Goal: Task Accomplishment & Management: Use online tool/utility

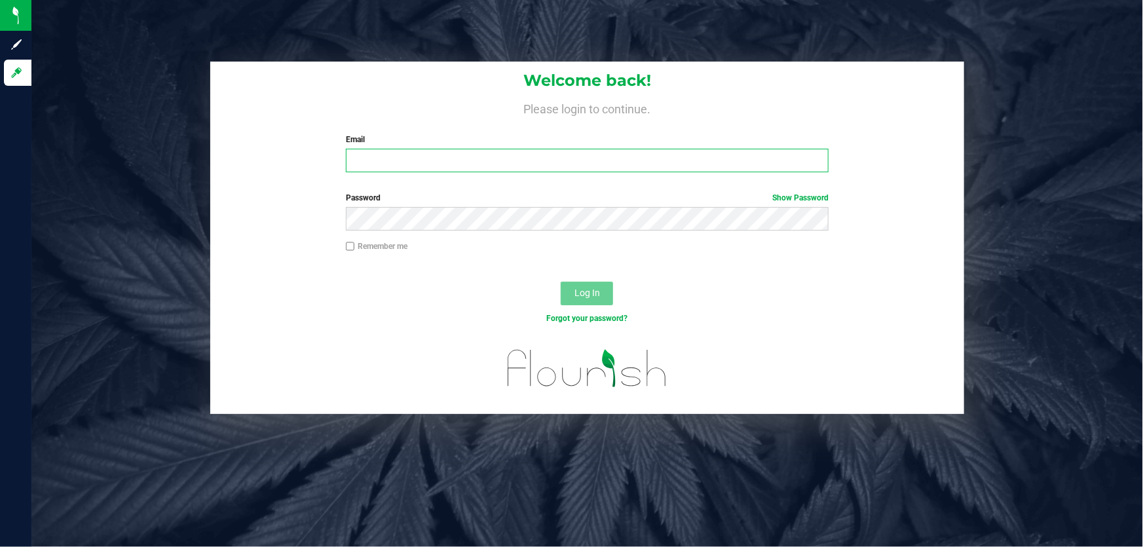
click at [368, 159] on input "Email" at bounding box center [587, 161] width 483 height 24
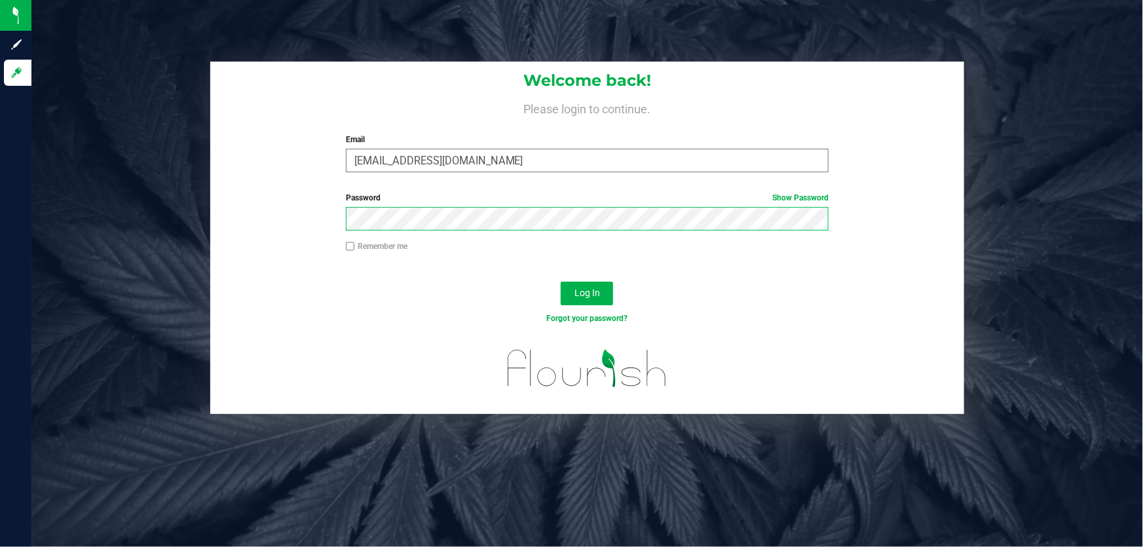
click at [561, 282] on button "Log In" at bounding box center [587, 294] width 52 height 24
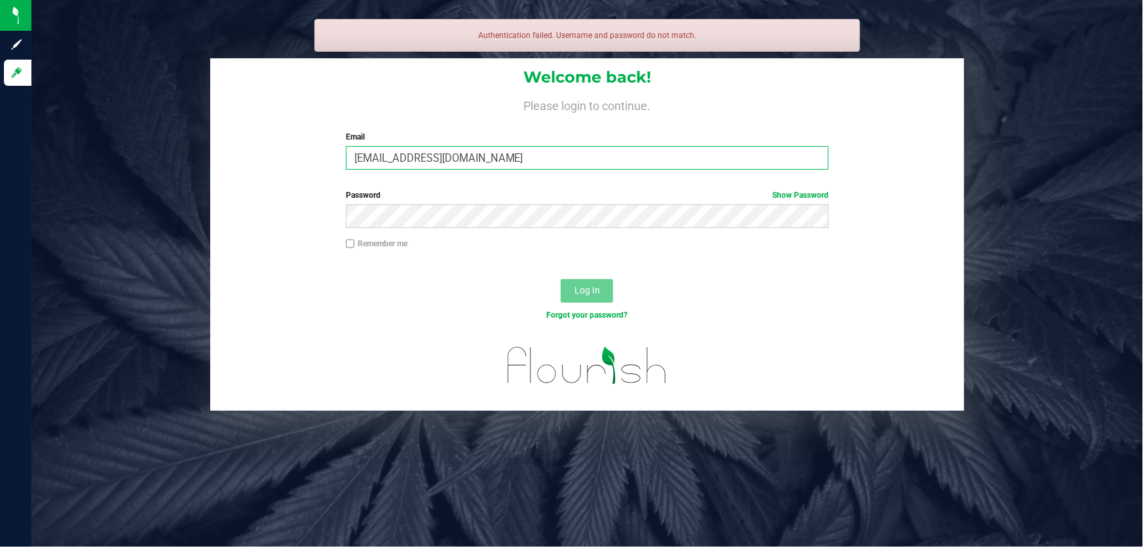
click at [369, 155] on input "[EMAIL_ADDRESS][DOMAIN_NAME]" at bounding box center [587, 158] width 483 height 24
type input "[EMAIL_ADDRESS][DOMAIN_NAME]"
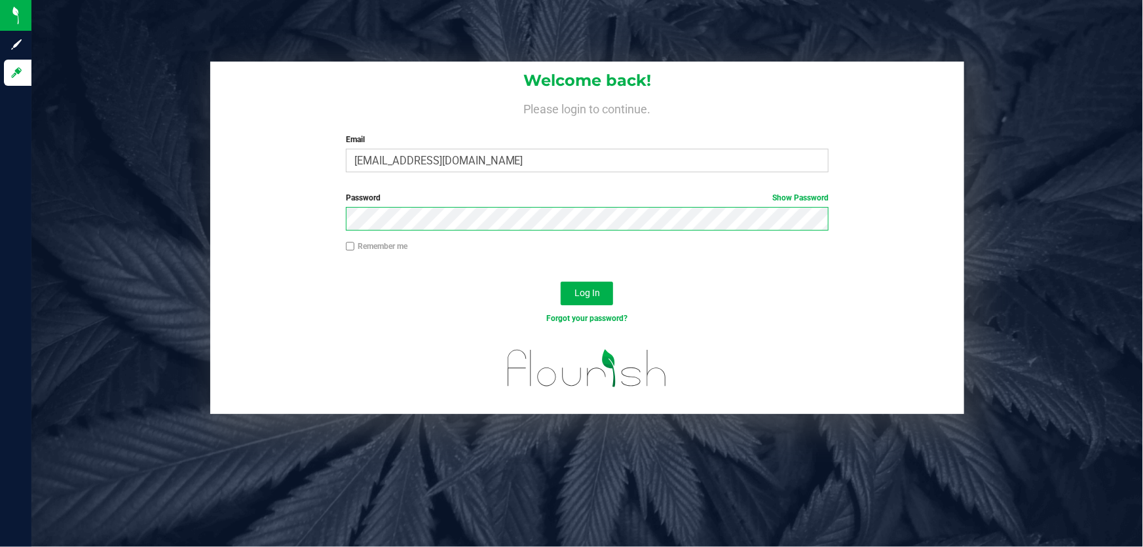
click at [561, 282] on button "Log In" at bounding box center [587, 294] width 52 height 24
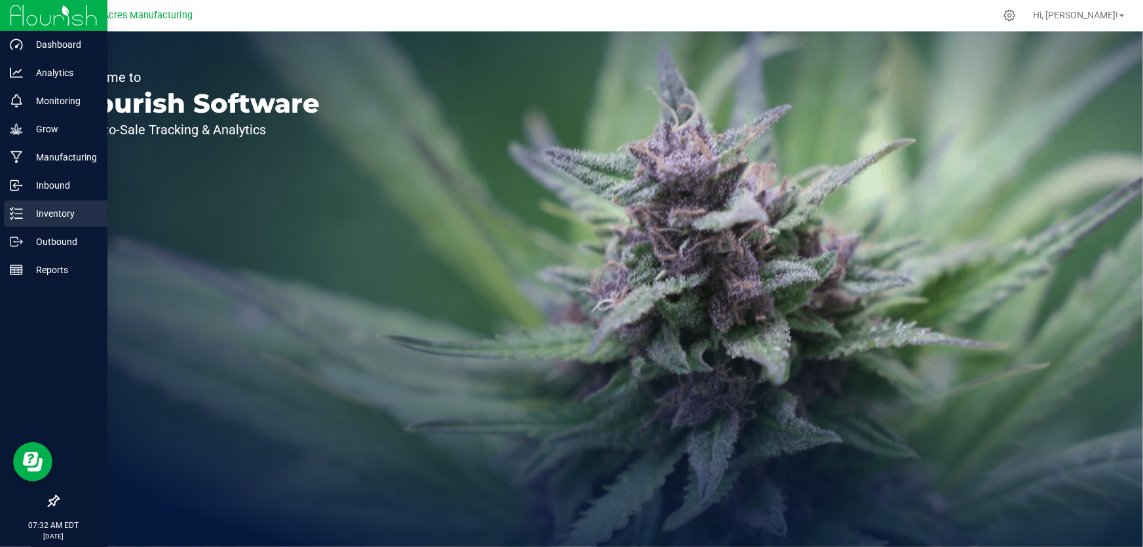
click at [8, 214] on div "Inventory" at bounding box center [56, 213] width 104 height 26
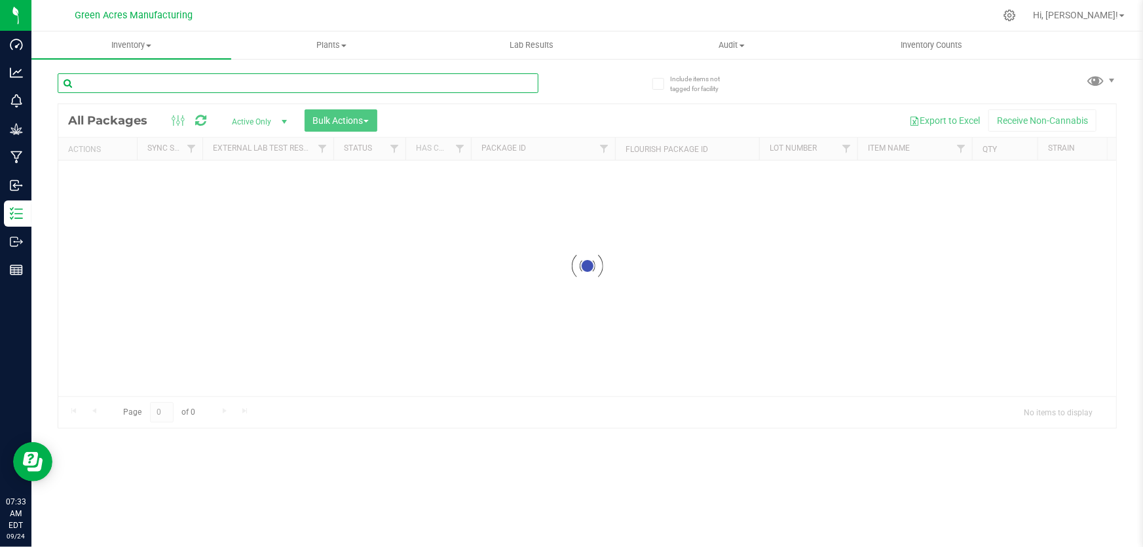
click at [197, 79] on input "text" at bounding box center [298, 83] width 481 height 20
type input "923-2304"
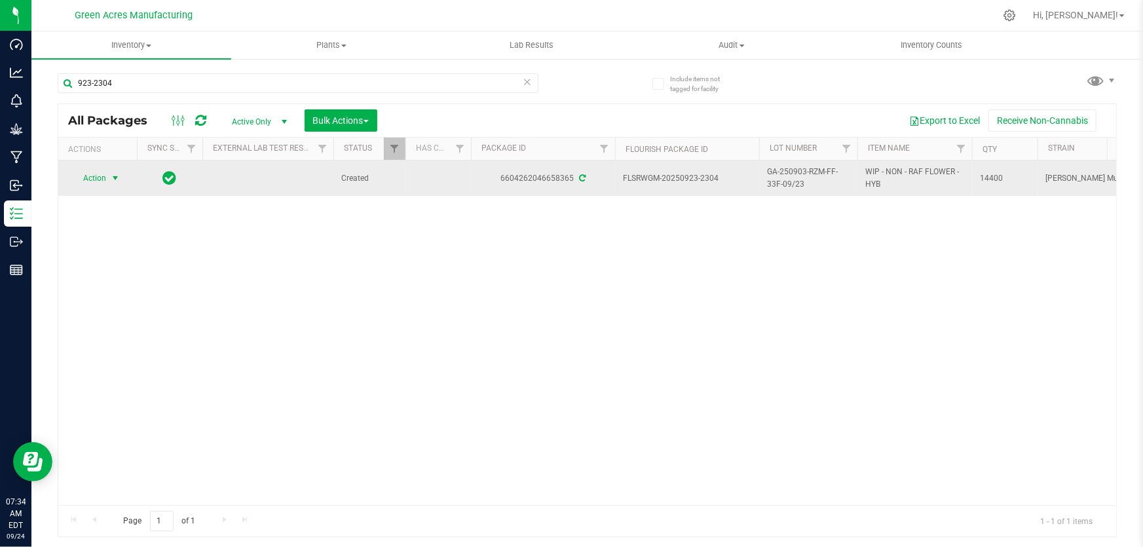
click at [110, 170] on span "select" at bounding box center [115, 178] width 16 height 18
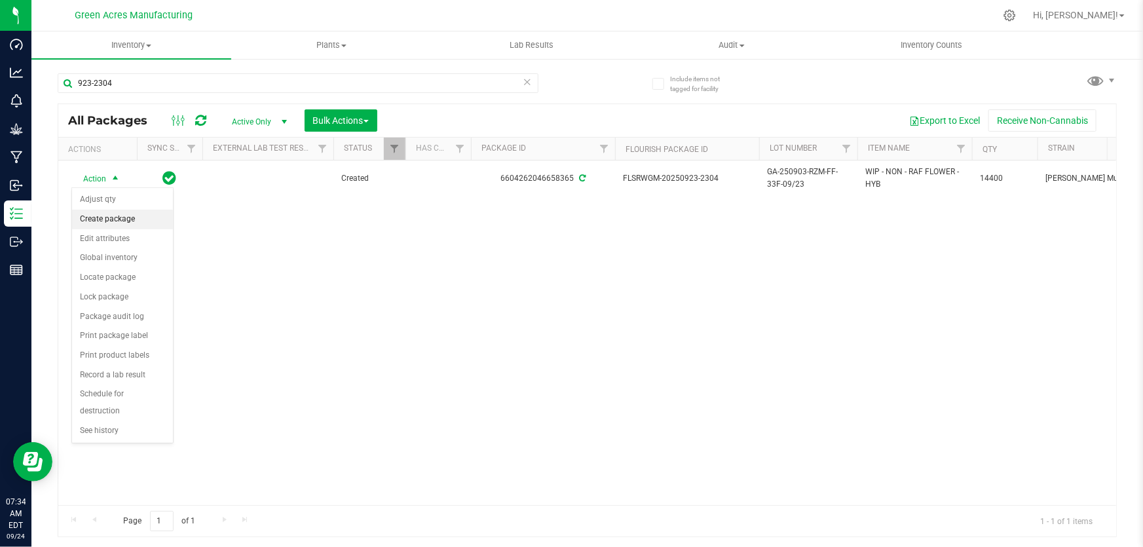
click at [130, 223] on li "Create package" at bounding box center [122, 220] width 101 height 20
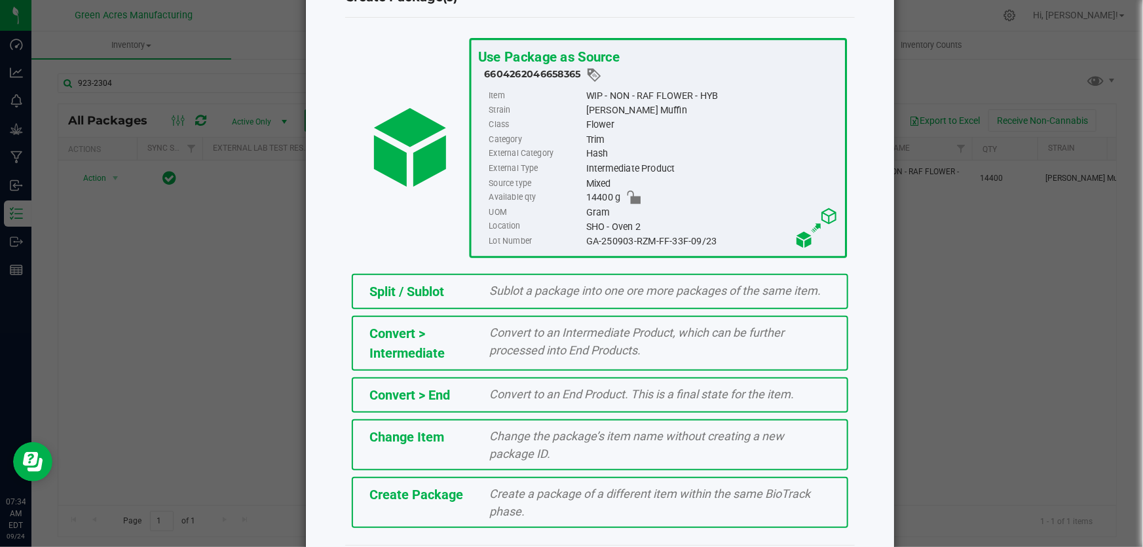
scroll to position [90, 0]
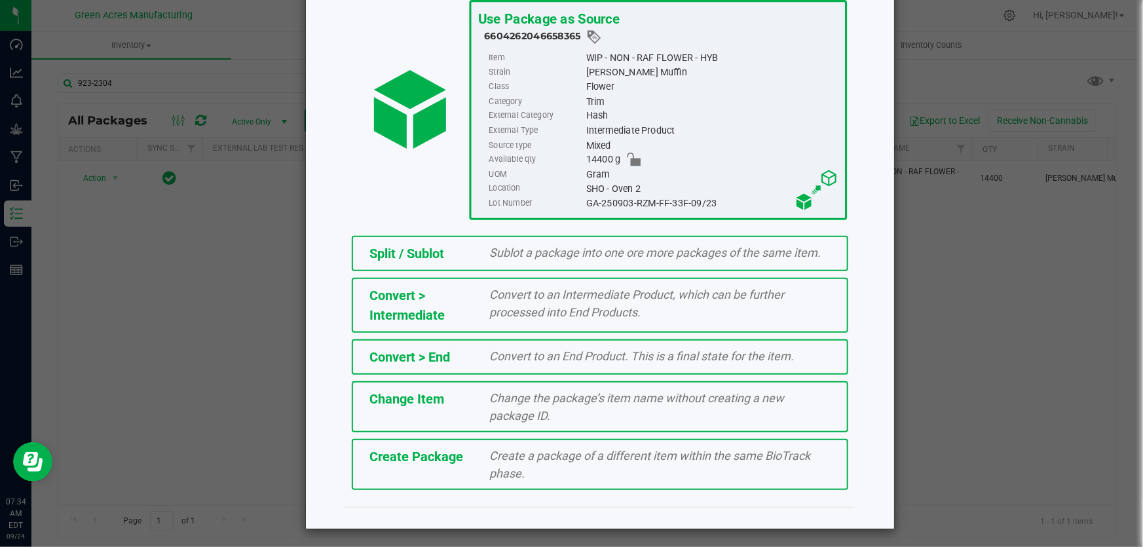
click at [634, 472] on div "Create a package of a different item within the same BioTrack phase." at bounding box center [660, 464] width 361 height 35
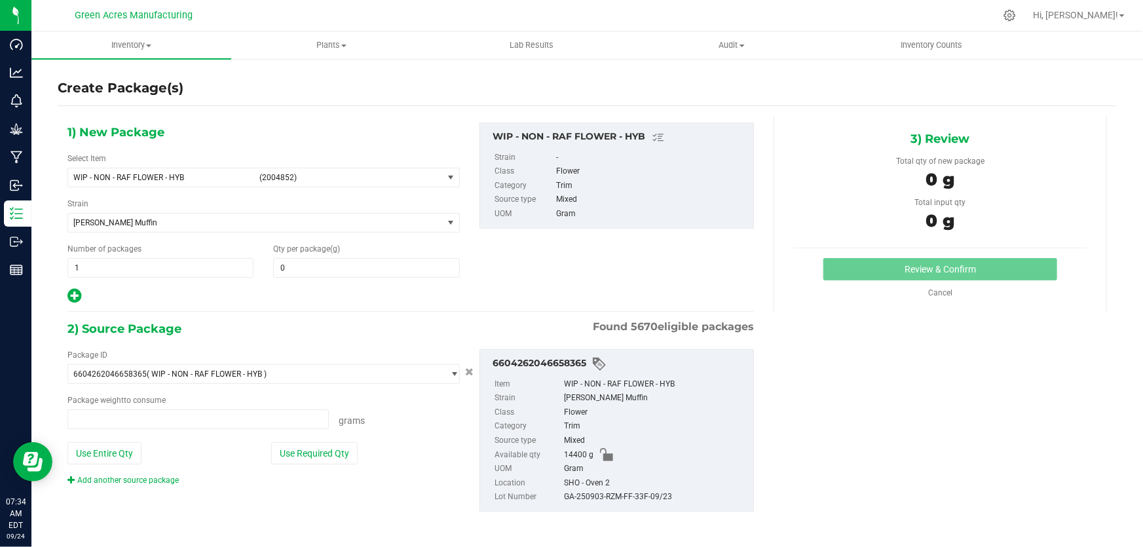
type input "0.0000"
type input "0.0000 g"
click at [237, 170] on span "WIP - NON - RAF FLOWER - HYB (2004852)" at bounding box center [255, 177] width 375 height 18
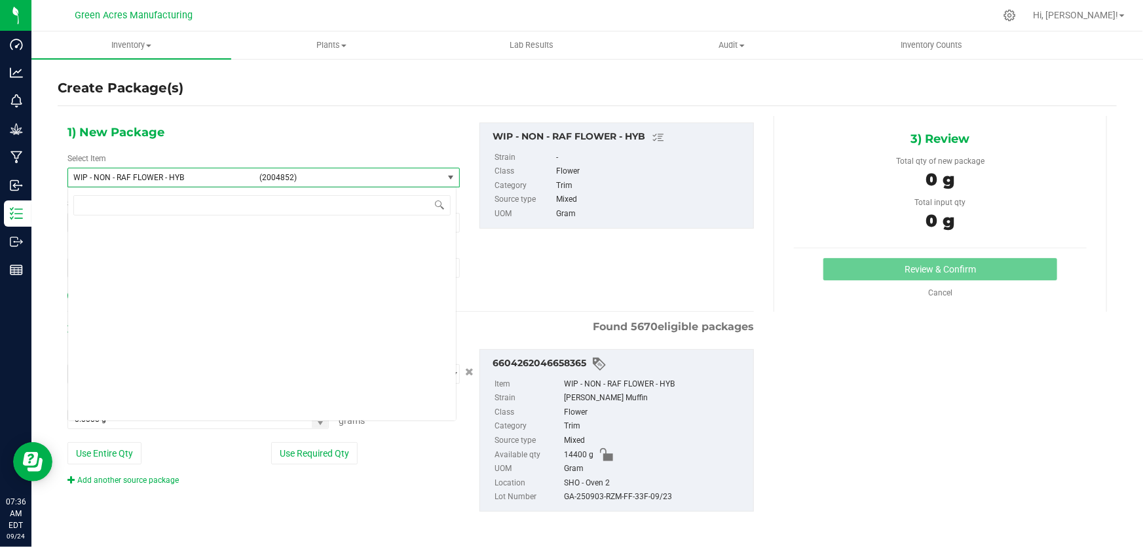
scroll to position [396315, 0]
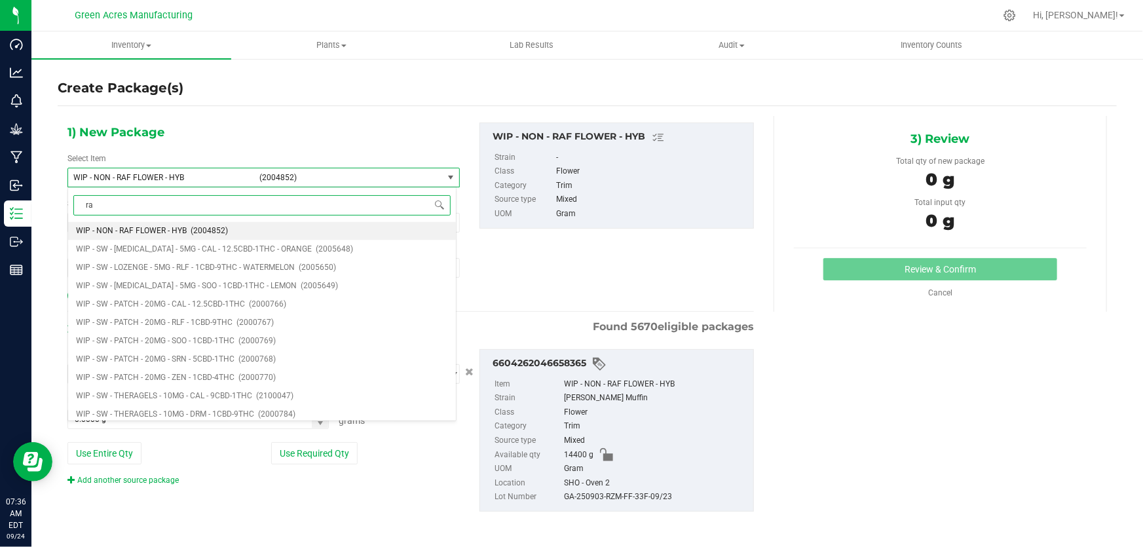
type input "raf"
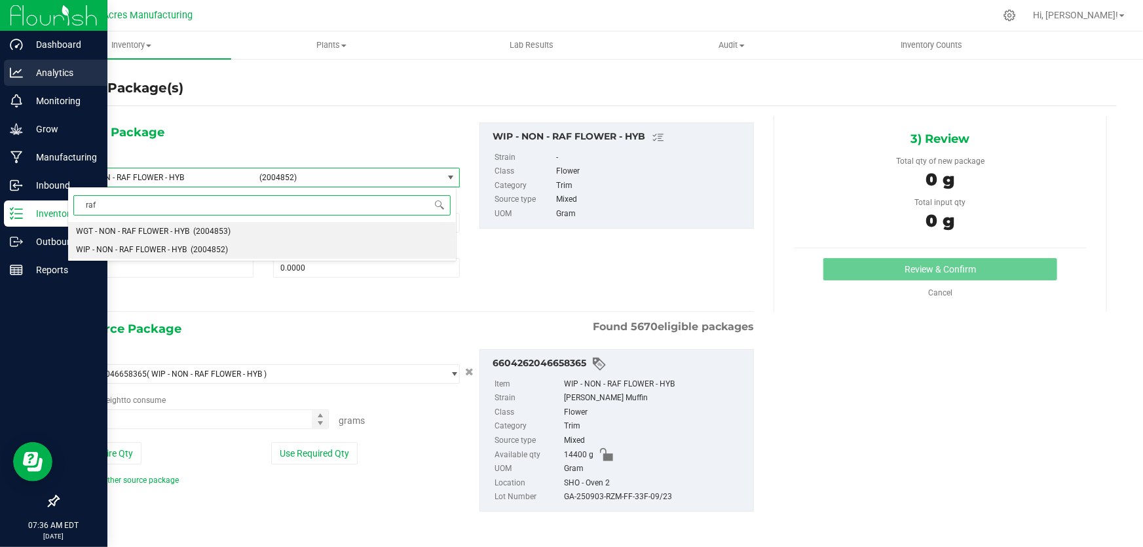
scroll to position [0, 0]
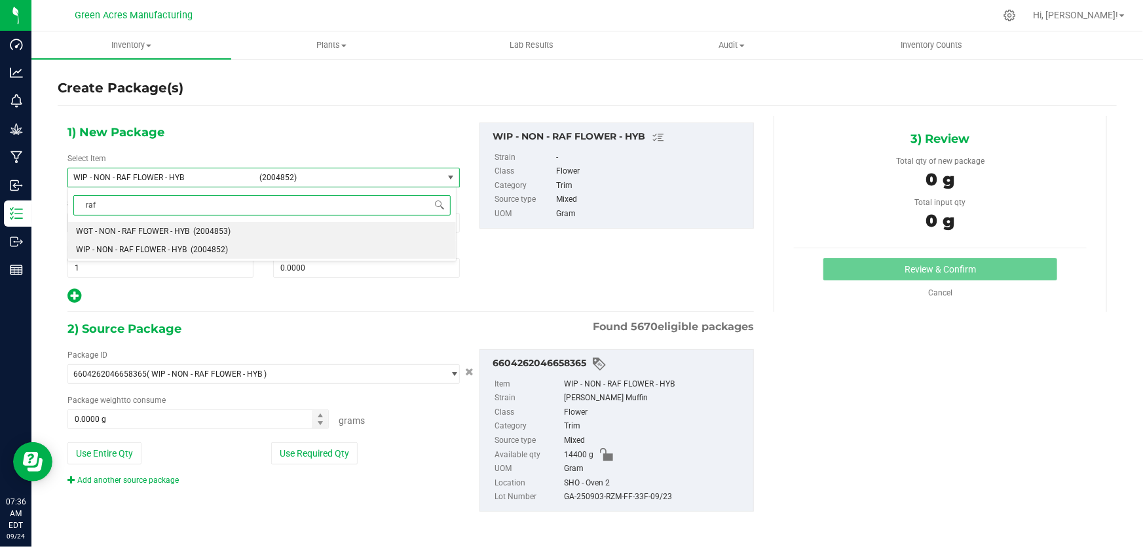
click at [119, 233] on span "WGT - NON - RAF FLOWER - HYB" at bounding box center [132, 231] width 113 height 9
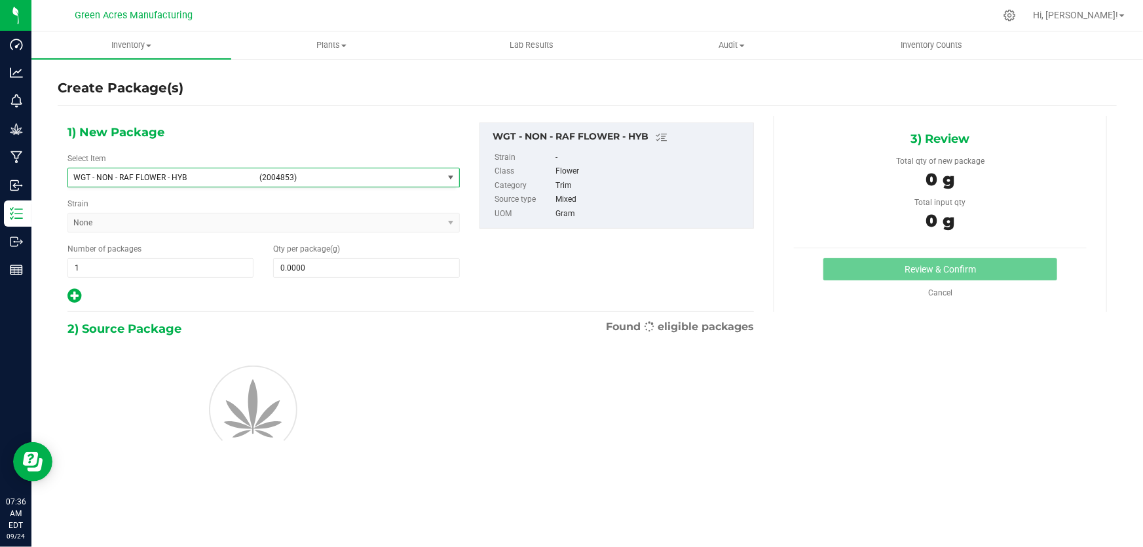
type input "0.0000"
click at [298, 269] on span at bounding box center [366, 268] width 186 height 20
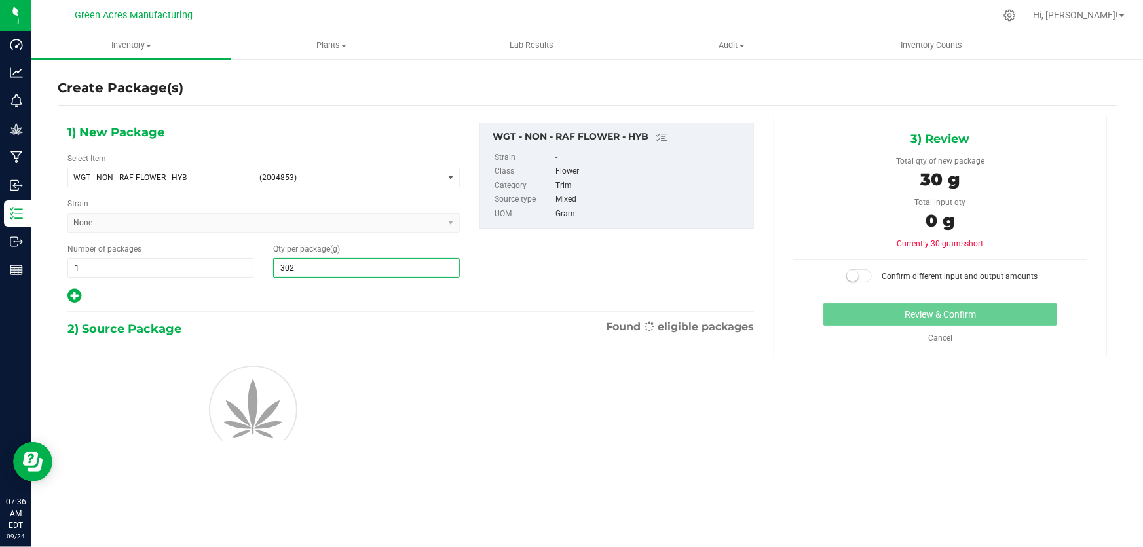
type input "3020"
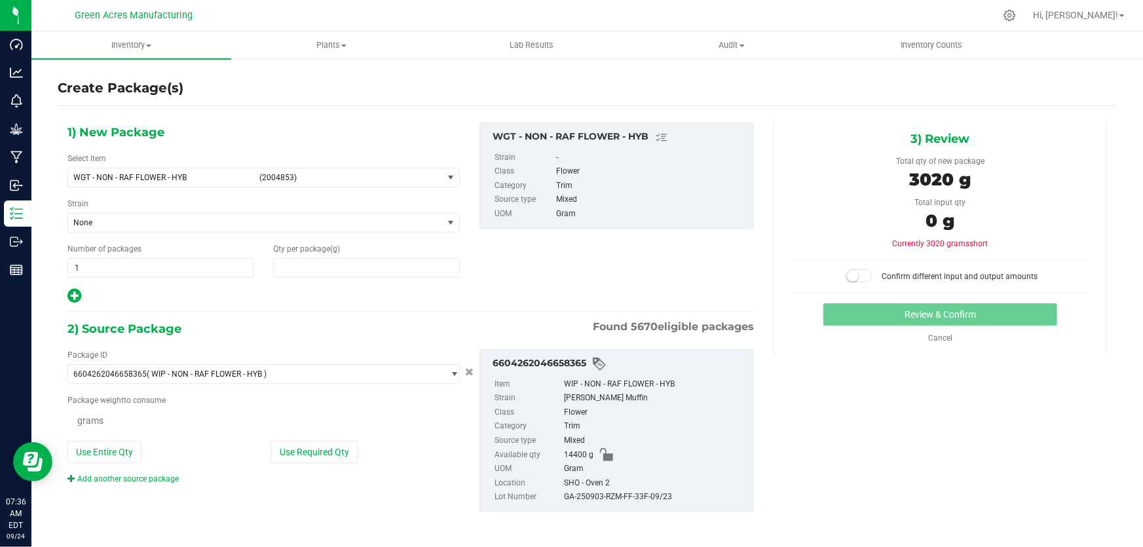
click at [603, 271] on div "1) New Package Select Item WGT - NON - RAF FLOWER - HYB (2004853) WGT - NON - L…" at bounding box center [411, 214] width 706 height 182
type input "3,020.0000"
drag, startPoint x: 116, startPoint y: 453, endPoint x: 404, endPoint y: 406, distance: 291.6
click at [115, 453] on button "Use Entire Qty" at bounding box center [104, 453] width 74 height 22
type input "14400.0000 g"
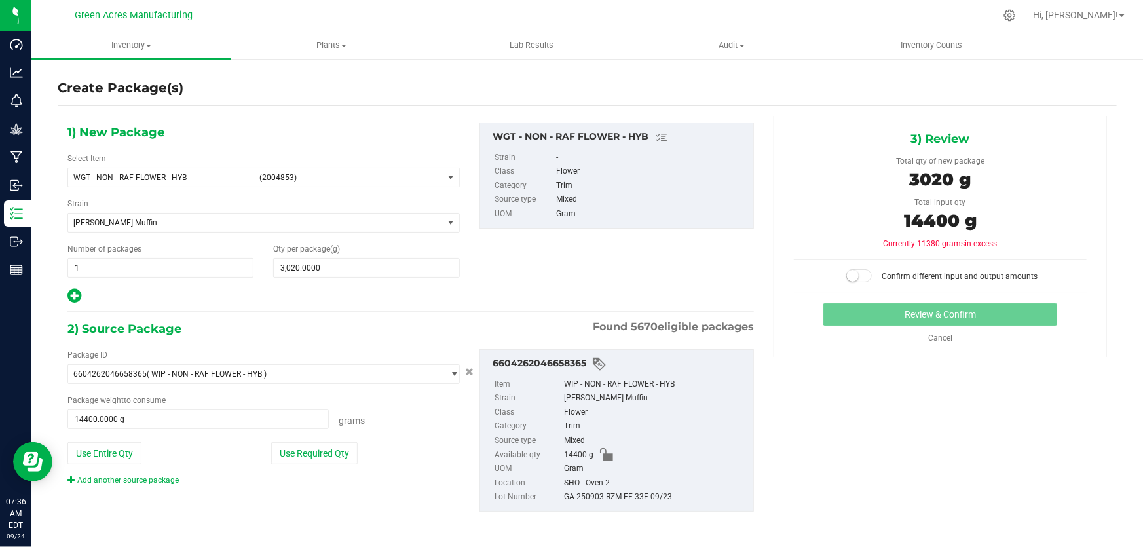
click at [857, 276] on span at bounding box center [859, 275] width 26 height 13
click at [869, 318] on button "Review & Confirm" at bounding box center [940, 314] width 235 height 22
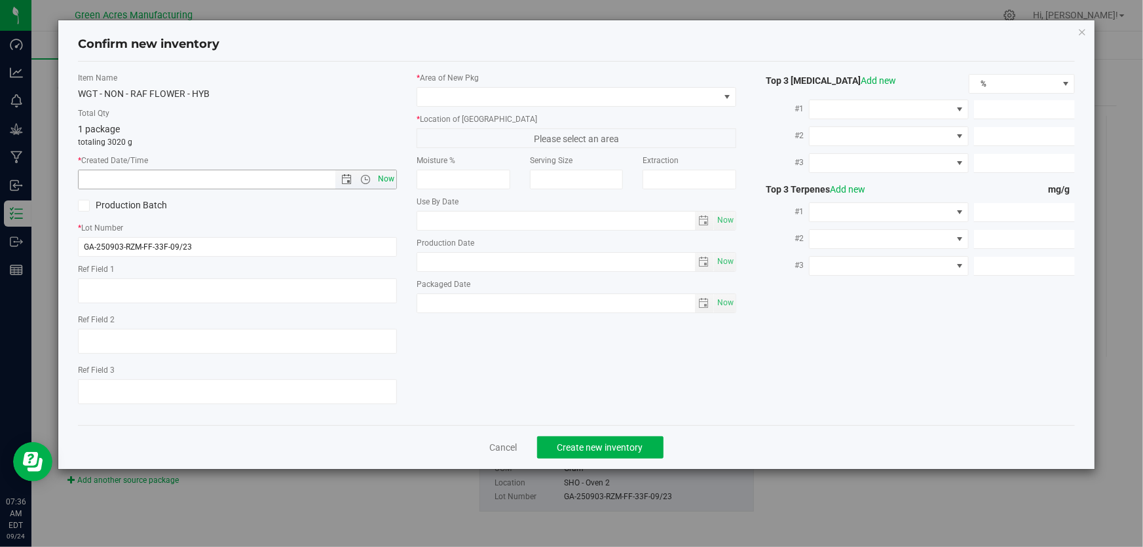
click at [388, 174] on span "Now" at bounding box center [386, 179] width 22 height 19
type input "[DATE] 7:36 AM"
click at [438, 98] on span at bounding box center [567, 97] width 301 height 18
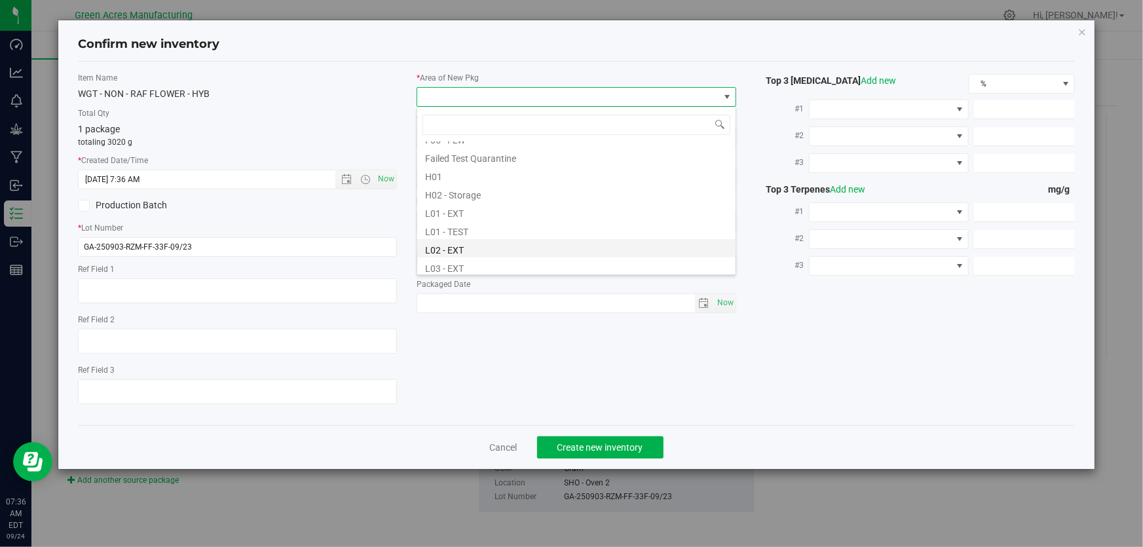
scroll to position [178, 0]
click at [469, 249] on li "L02 - EXT" at bounding box center [576, 247] width 318 height 18
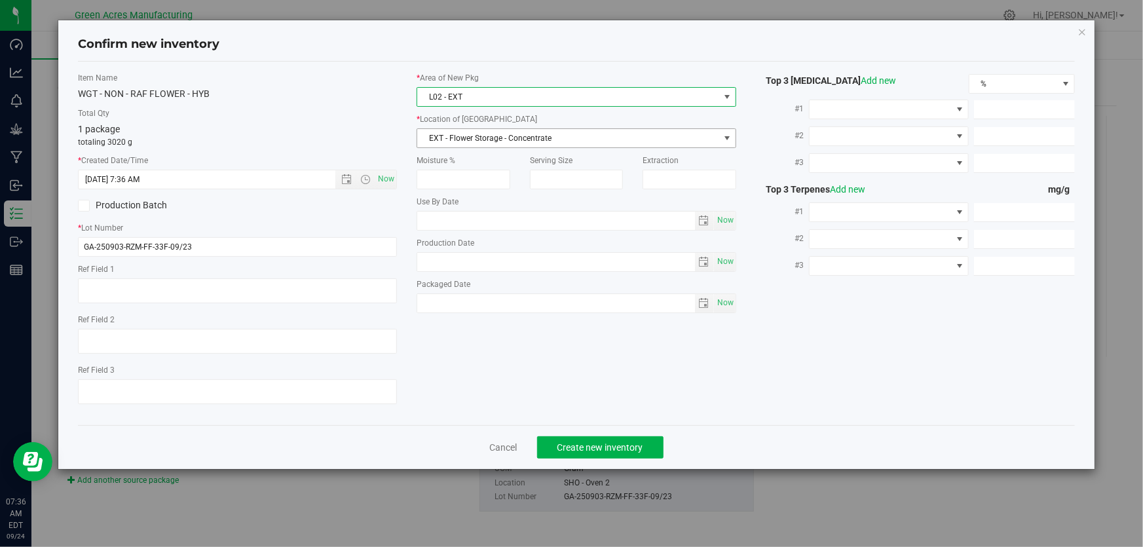
click at [482, 135] on span "EXT - Flower Storage - Concentrate" at bounding box center [567, 138] width 301 height 18
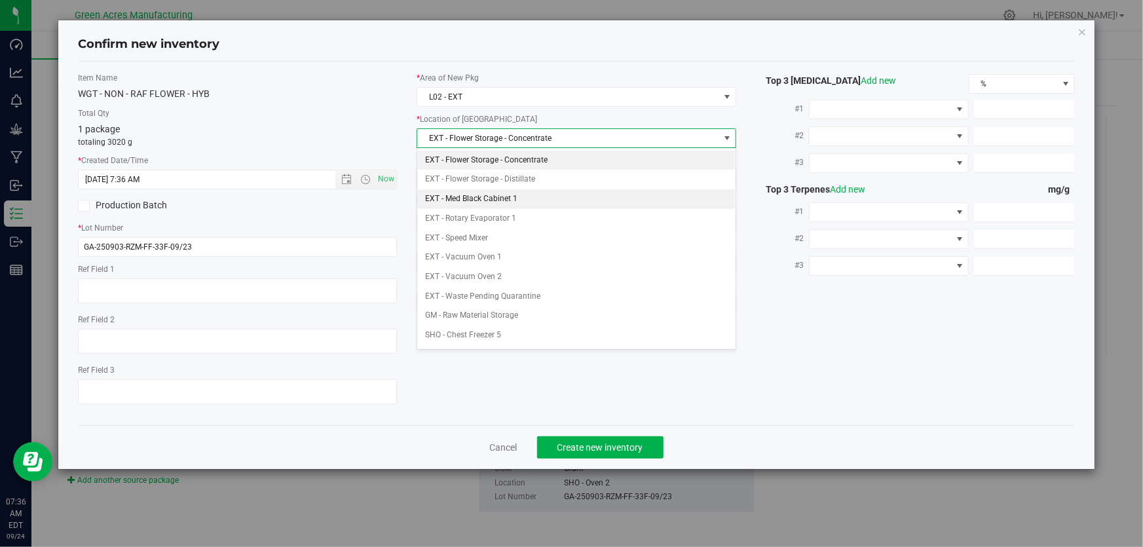
click at [491, 189] on li "EXT - Med Black Cabinet 1" at bounding box center [576, 199] width 318 height 20
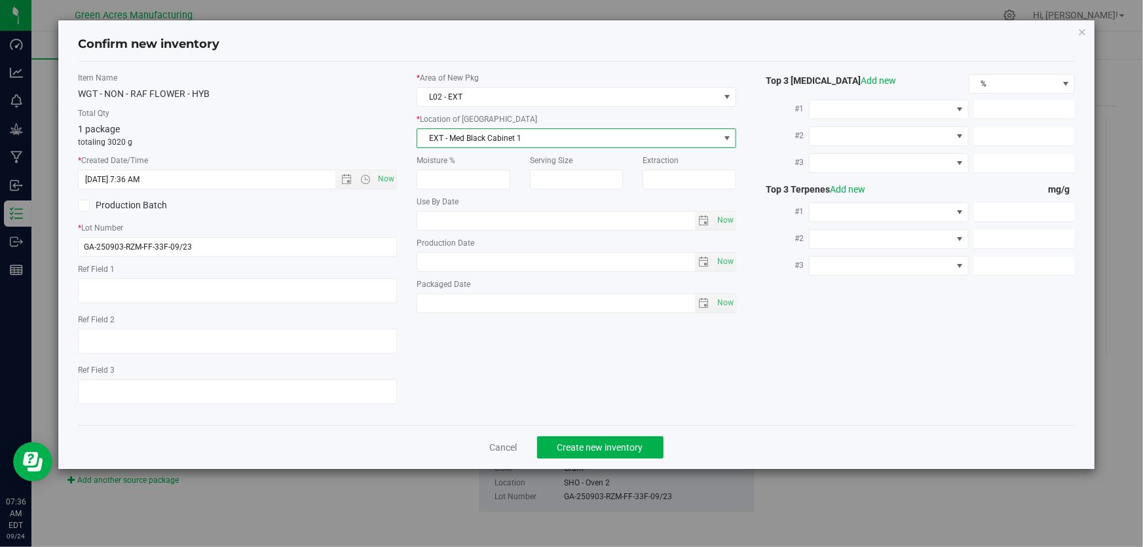
click at [501, 143] on span "EXT - Med Black Cabinet 1" at bounding box center [567, 138] width 301 height 18
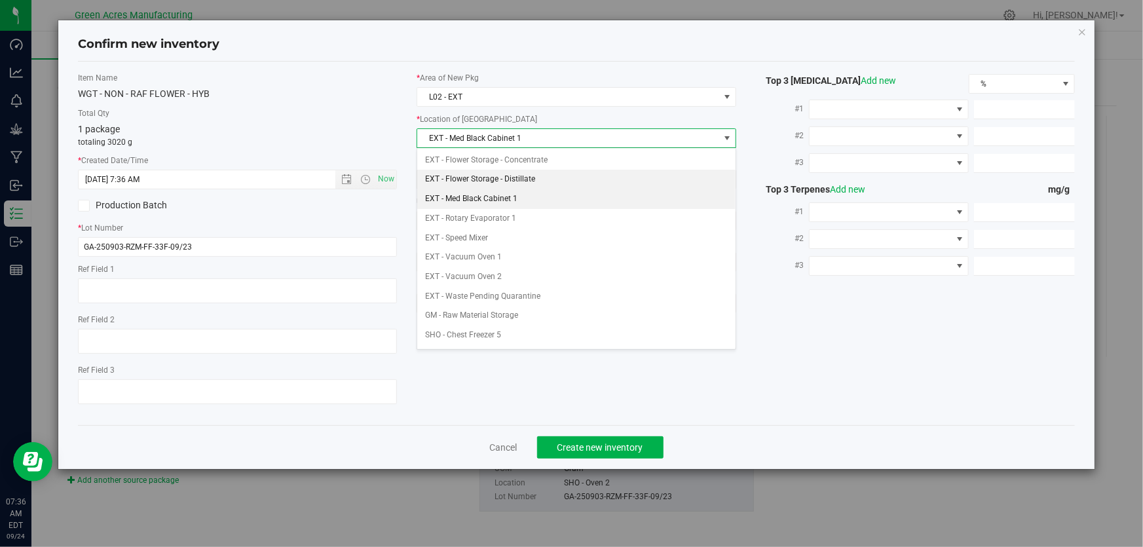
click at [502, 177] on li "EXT - Flower Storage - Distillate" at bounding box center [576, 180] width 318 height 20
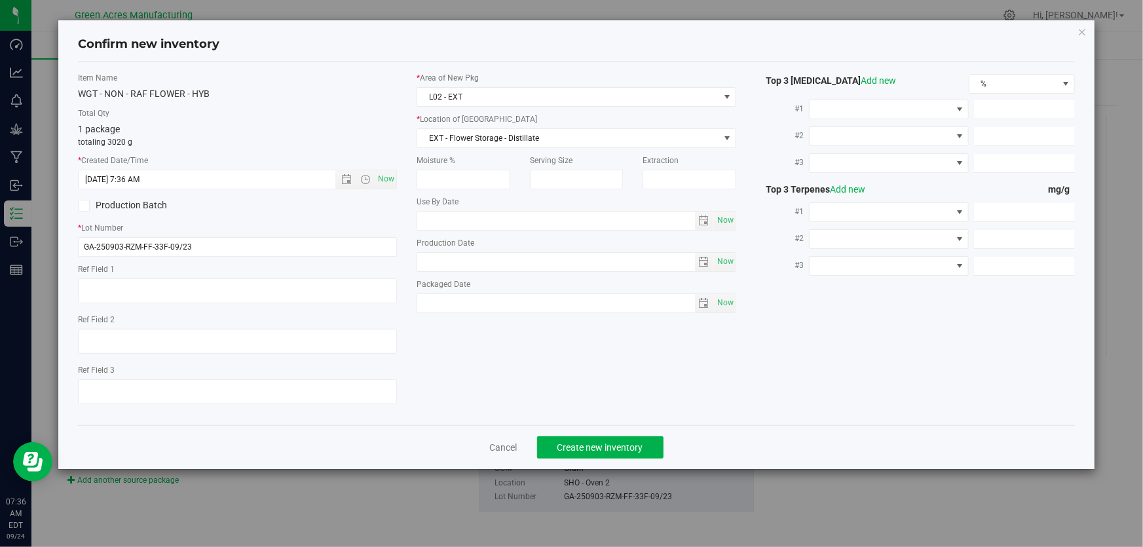
click at [321, 90] on div "WGT - NON - RAF FLOWER - HYB" at bounding box center [237, 94] width 319 height 14
click at [608, 444] on span "Create new inventory" at bounding box center [601, 447] width 86 height 10
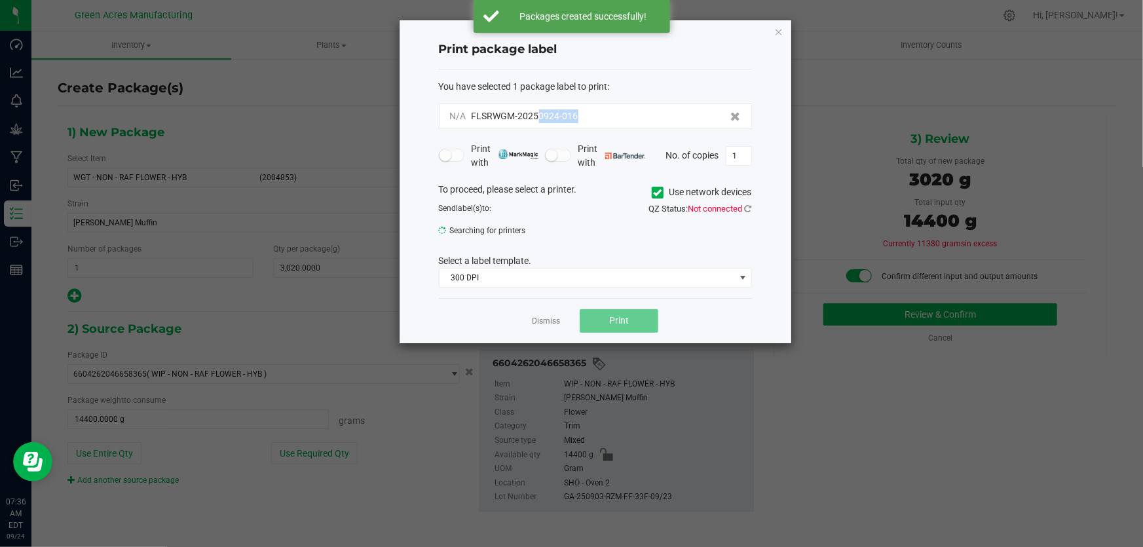
drag, startPoint x: 588, startPoint y: 109, endPoint x: 537, endPoint y: 100, distance: 51.3
click at [537, 100] on div "You have selected 1 package label to print : N/A FLSRWGM-20250924-016" at bounding box center [595, 104] width 313 height 49
copy span "0924-016"
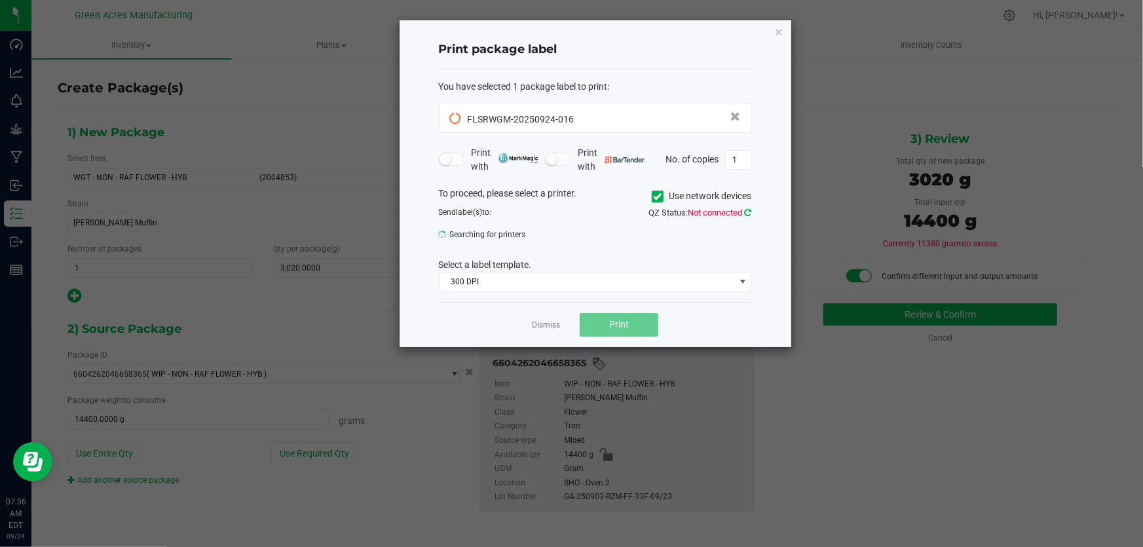
click at [749, 211] on icon at bounding box center [748, 212] width 7 height 9
click at [749, 213] on icon at bounding box center [748, 212] width 7 height 9
click at [616, 236] on span "114_Edibles_1" at bounding box center [587, 238] width 295 height 18
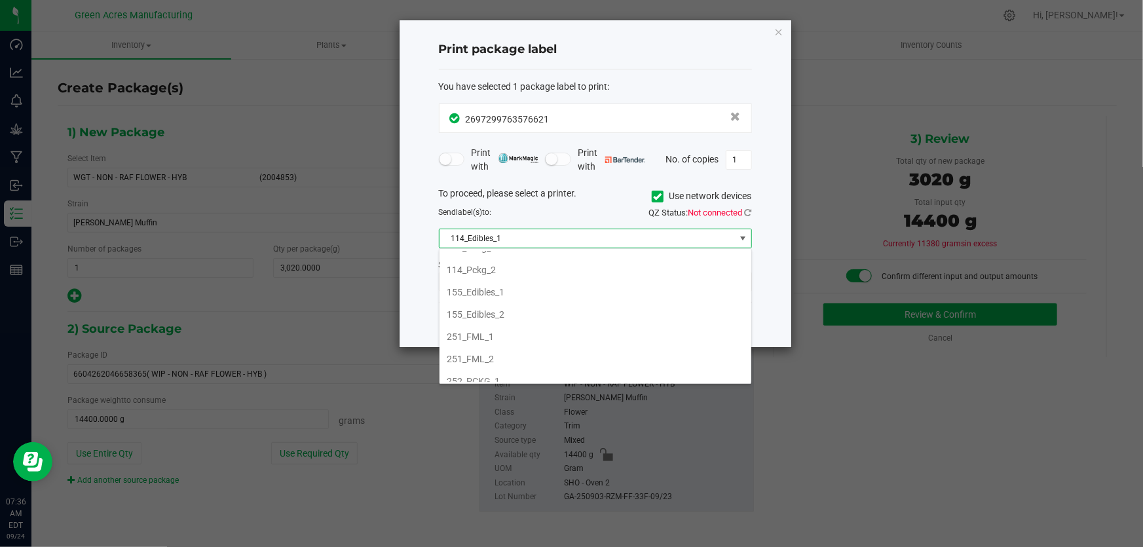
scroll to position [423, 0]
click at [460, 377] on li "R&D Zebra" at bounding box center [596, 374] width 312 height 22
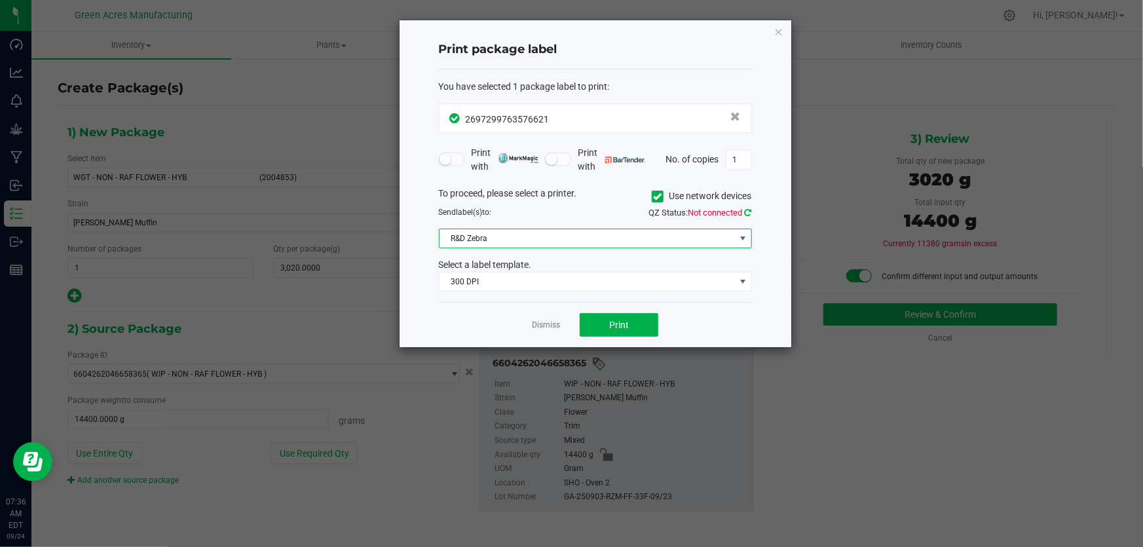
click at [748, 208] on icon at bounding box center [748, 212] width 7 height 9
click at [607, 322] on button "Print" at bounding box center [619, 325] width 79 height 24
click at [542, 326] on link "Dismiss" at bounding box center [546, 325] width 28 height 11
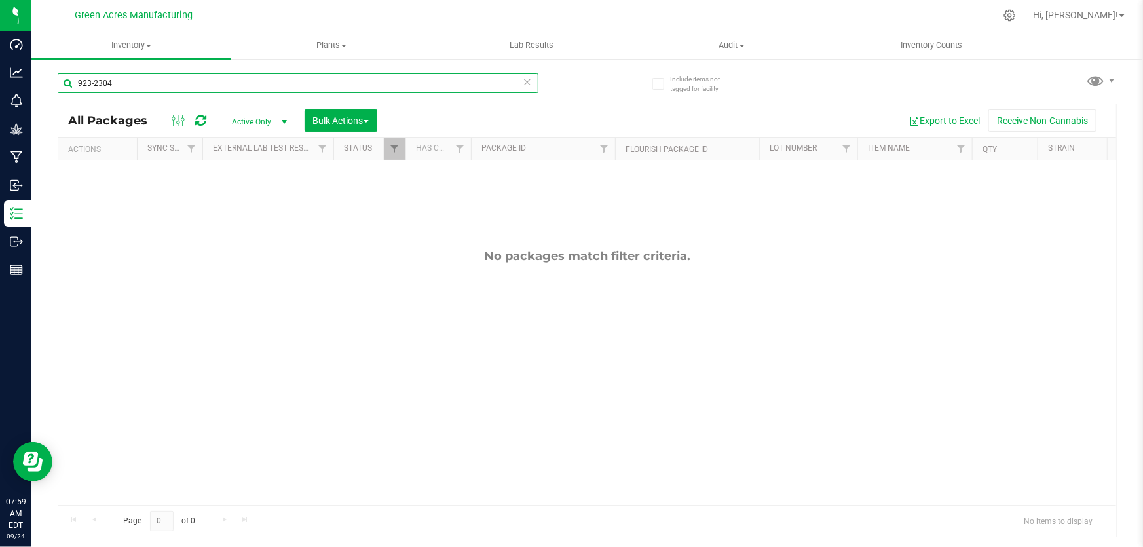
click at [270, 73] on input "923-2304" at bounding box center [298, 83] width 481 height 20
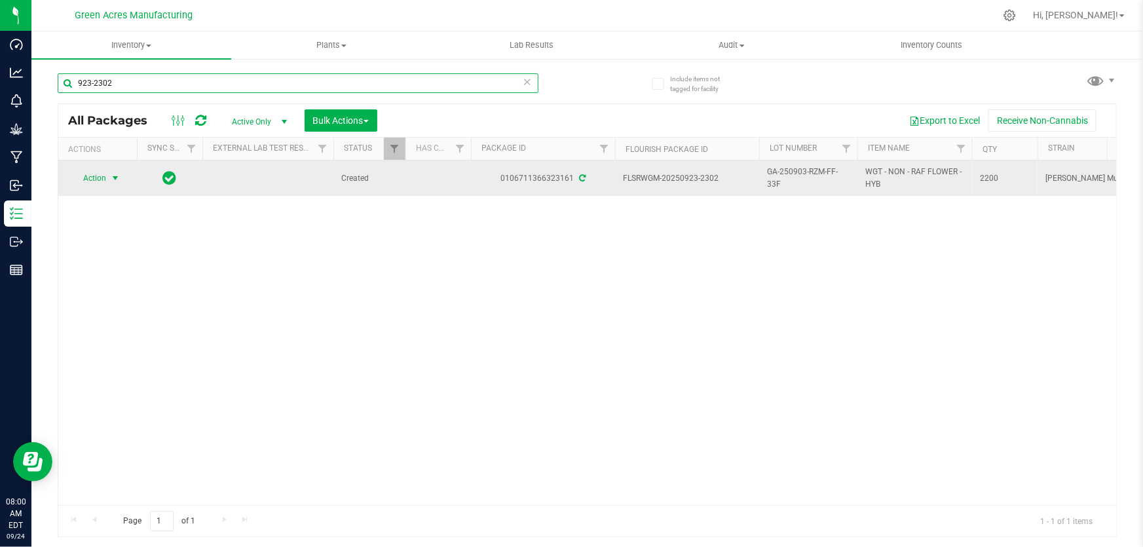
type input "923-2302"
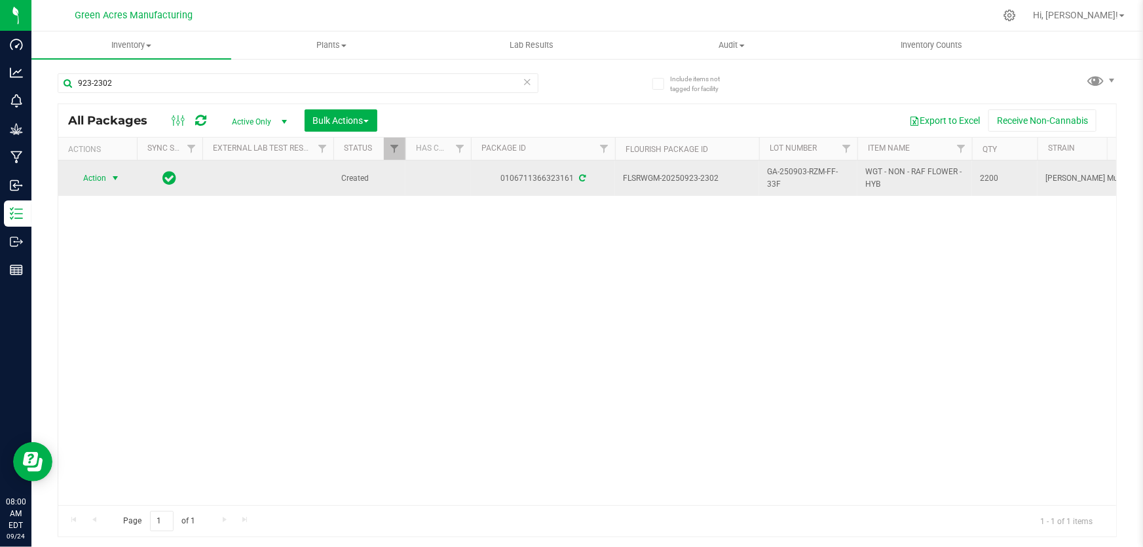
click at [96, 179] on span "Action" at bounding box center [88, 178] width 35 height 18
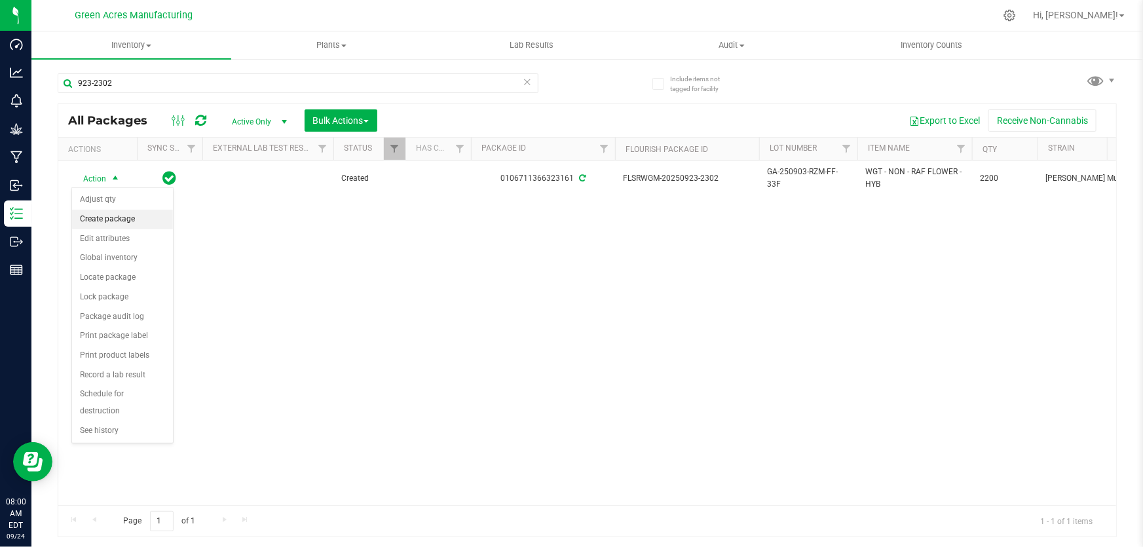
click at [109, 220] on li "Create package" at bounding box center [122, 220] width 101 height 20
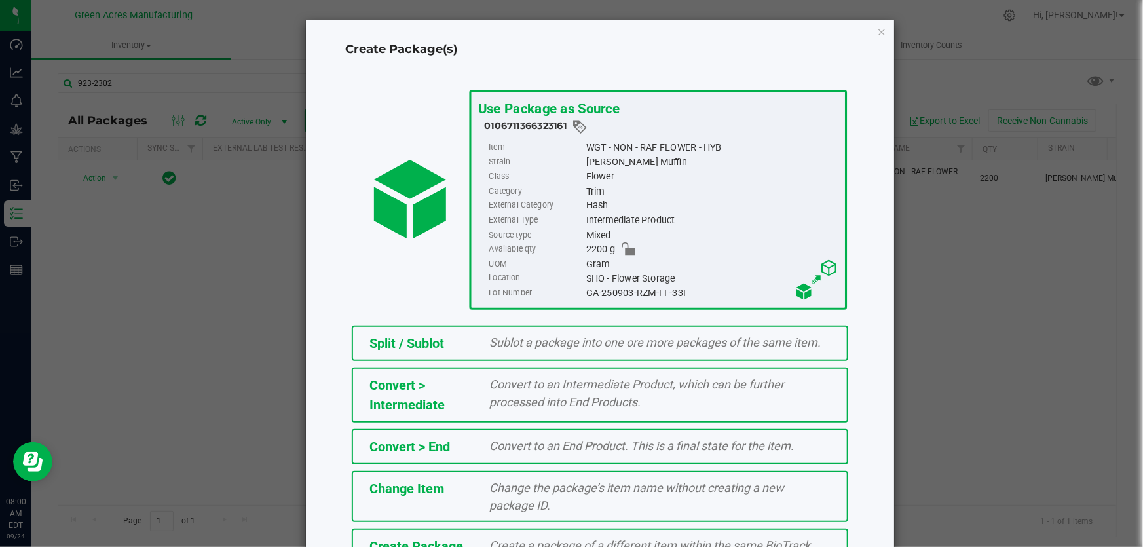
scroll to position [90, 0]
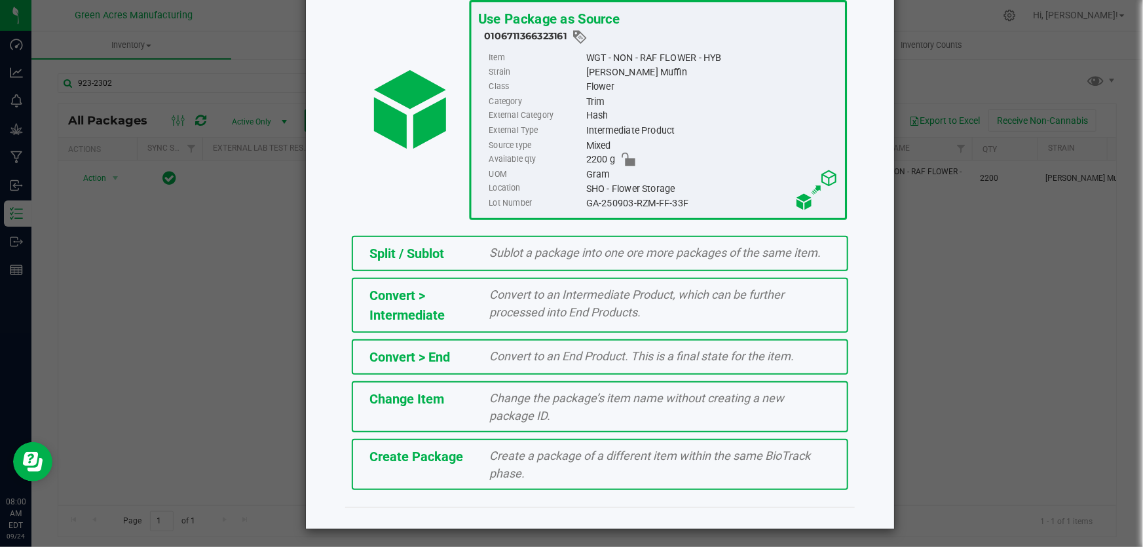
click at [648, 459] on span "Create a package of a different item within the same BioTrack phase." at bounding box center [650, 464] width 321 height 31
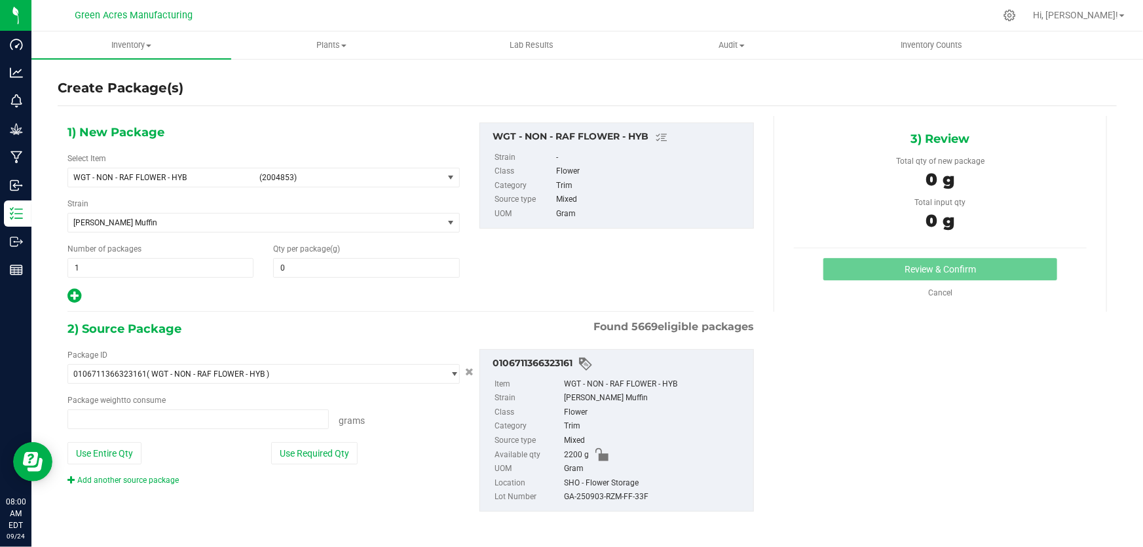
type input "0.0000"
click at [83, 451] on button "Use Entire Qty" at bounding box center [104, 453] width 74 height 22
type input "2200.0000 g"
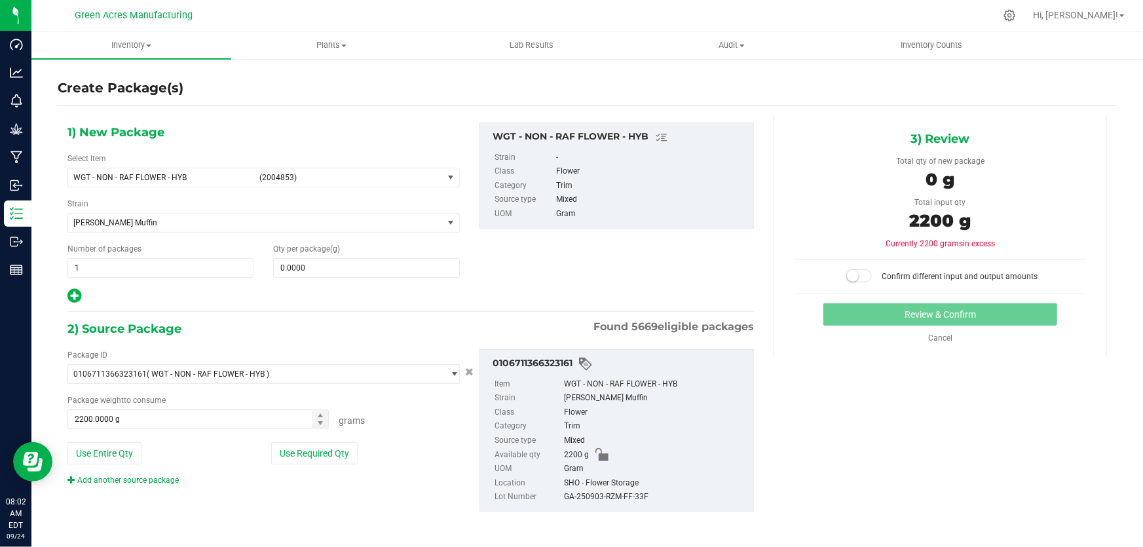
drag, startPoint x: 138, startPoint y: 478, endPoint x: 180, endPoint y: 483, distance: 42.3
click at [139, 478] on link "Add another source package" at bounding box center [122, 480] width 111 height 9
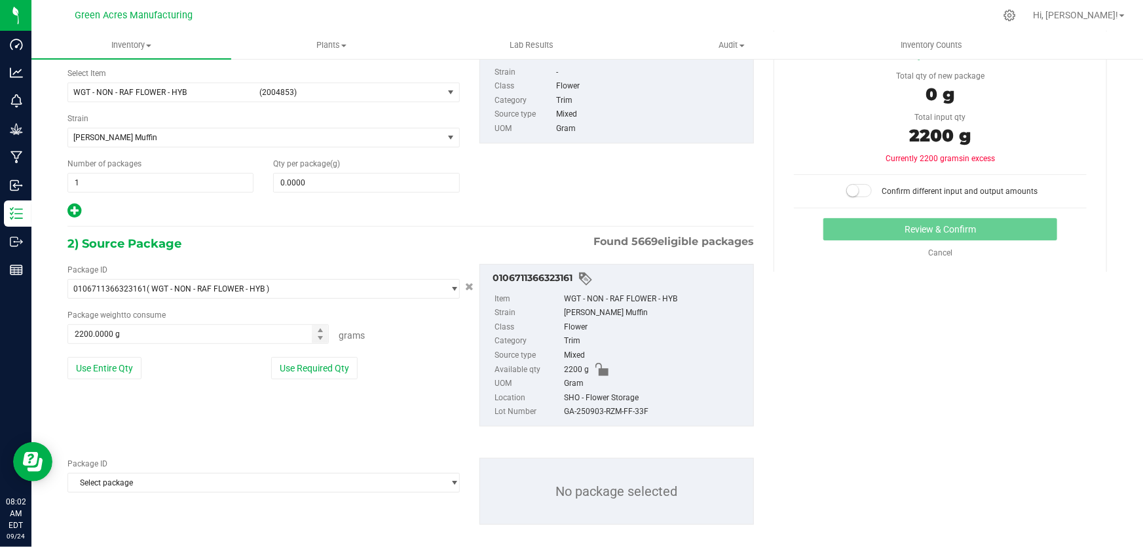
scroll to position [99, 0]
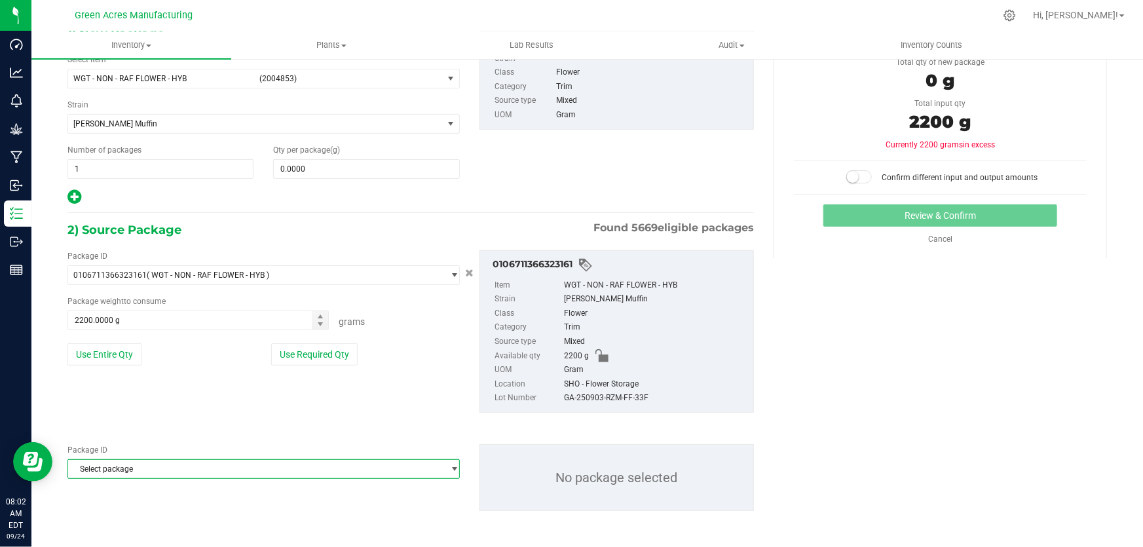
click at [162, 463] on span "Select package" at bounding box center [255, 469] width 375 height 18
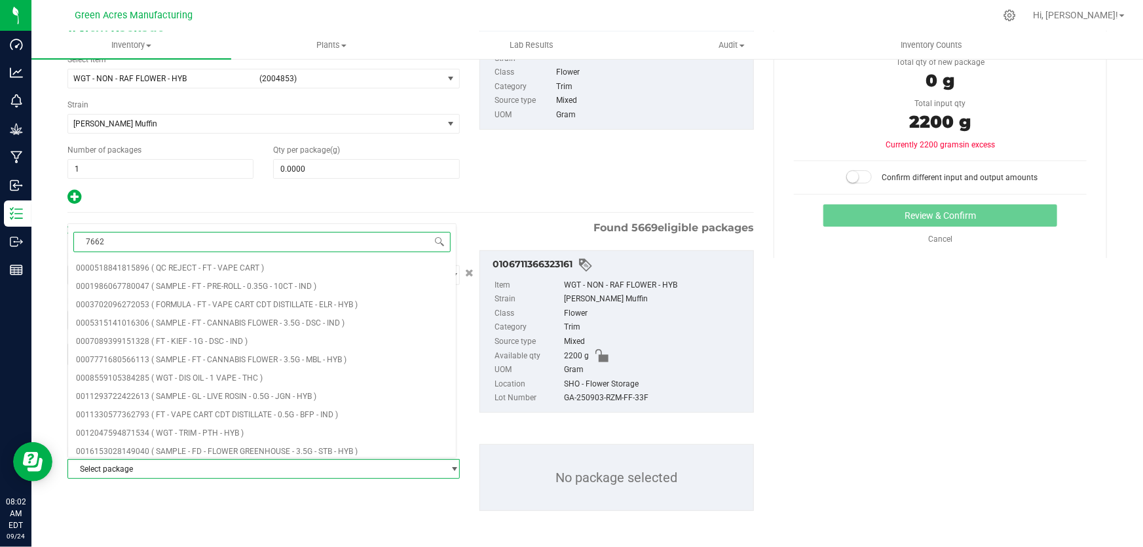
type input "76621"
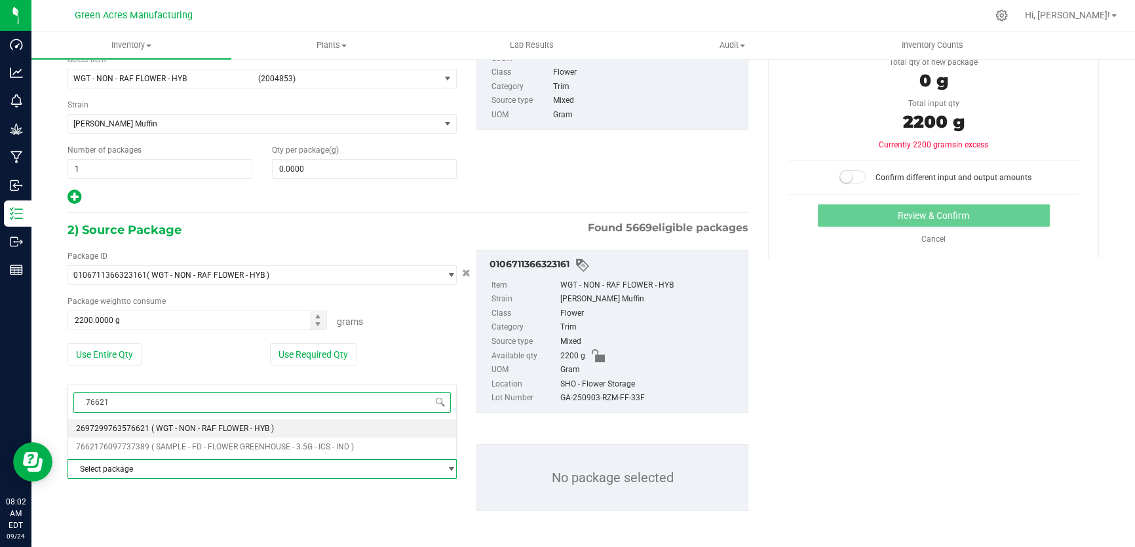
click at [195, 424] on span "( WGT - NON - RAF FLOWER - HYB )" at bounding box center [212, 428] width 123 height 9
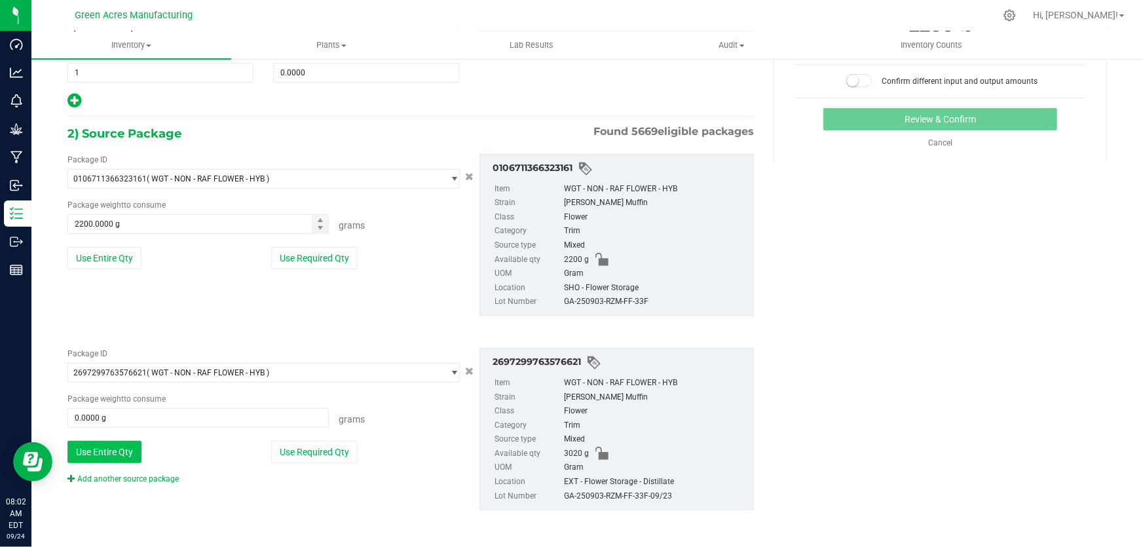
click at [111, 441] on button "Use Entire Qty" at bounding box center [104, 452] width 74 height 22
type input "3020.0000 g"
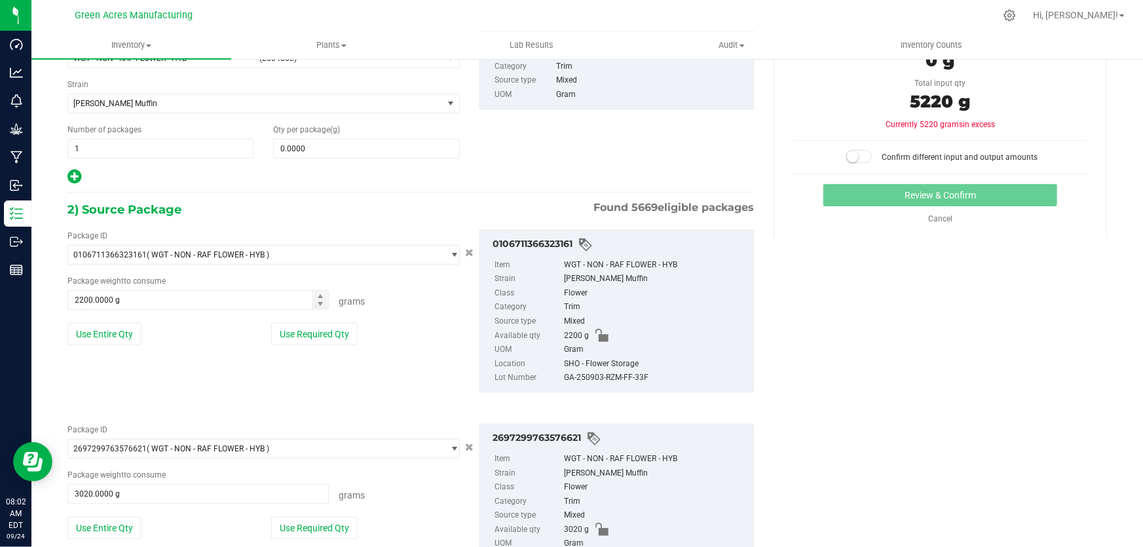
scroll to position [16, 0]
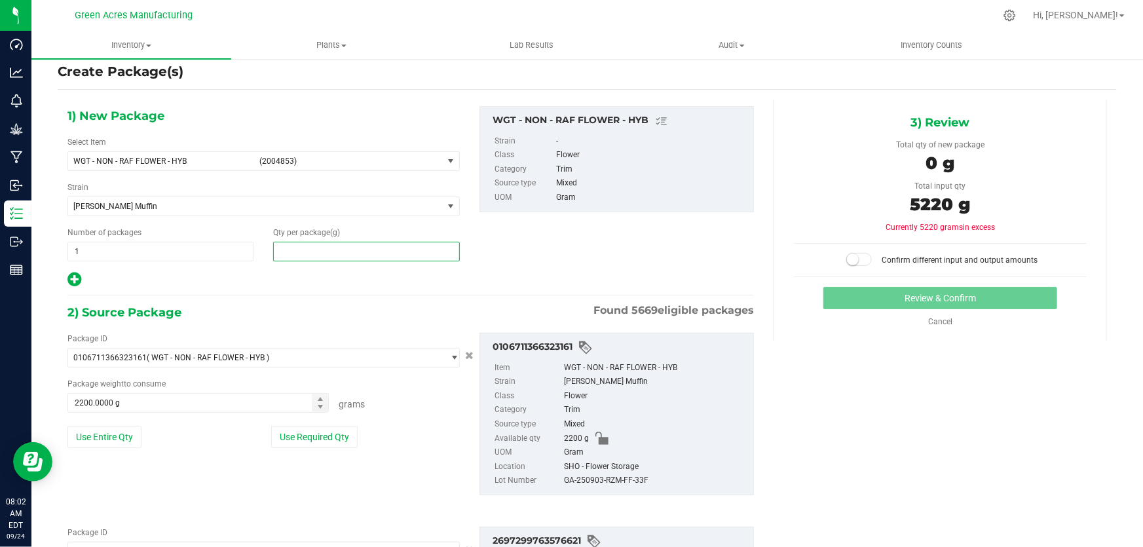
click at [354, 243] on span at bounding box center [366, 252] width 186 height 20
type input "5220"
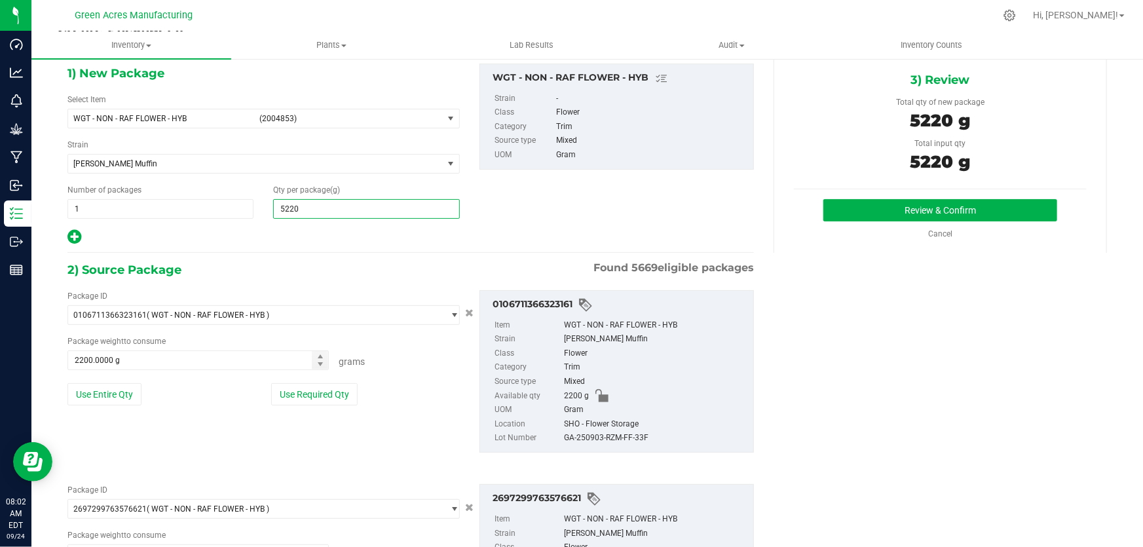
scroll to position [195, 0]
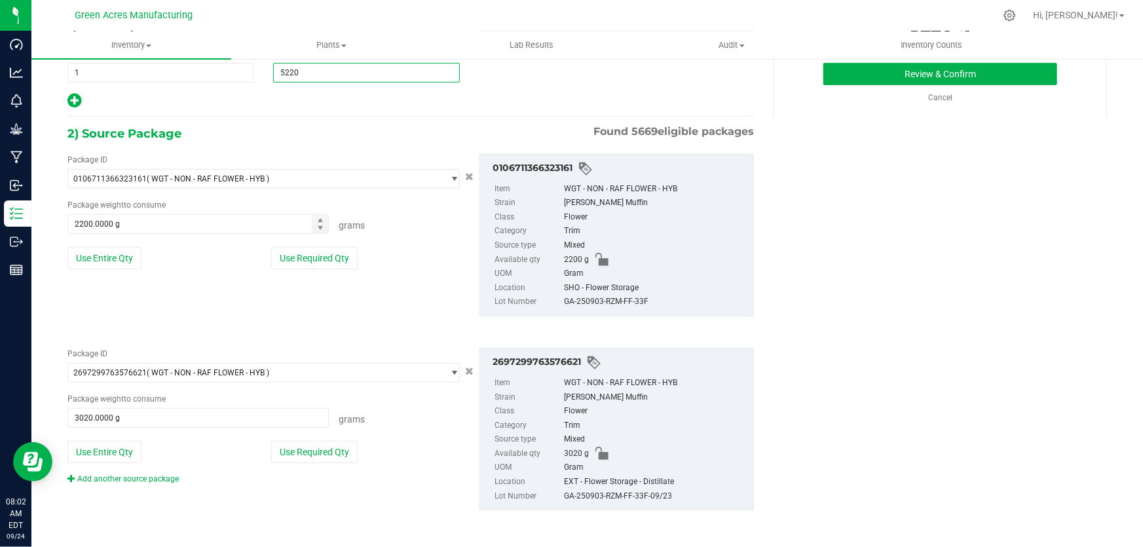
type input "5,220.0000"
click at [614, 301] on div "GA-250903-RZM-FF-33F" at bounding box center [655, 302] width 183 height 14
copy div "GA-250903-RZM-FF-33F"
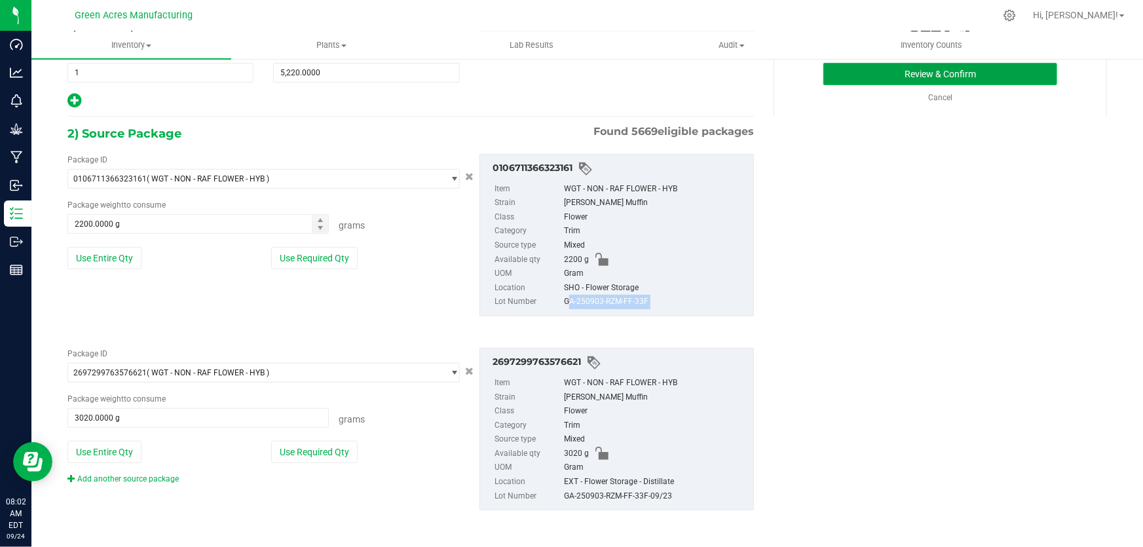
click at [862, 72] on button "Review & Confirm" at bounding box center [940, 74] width 235 height 22
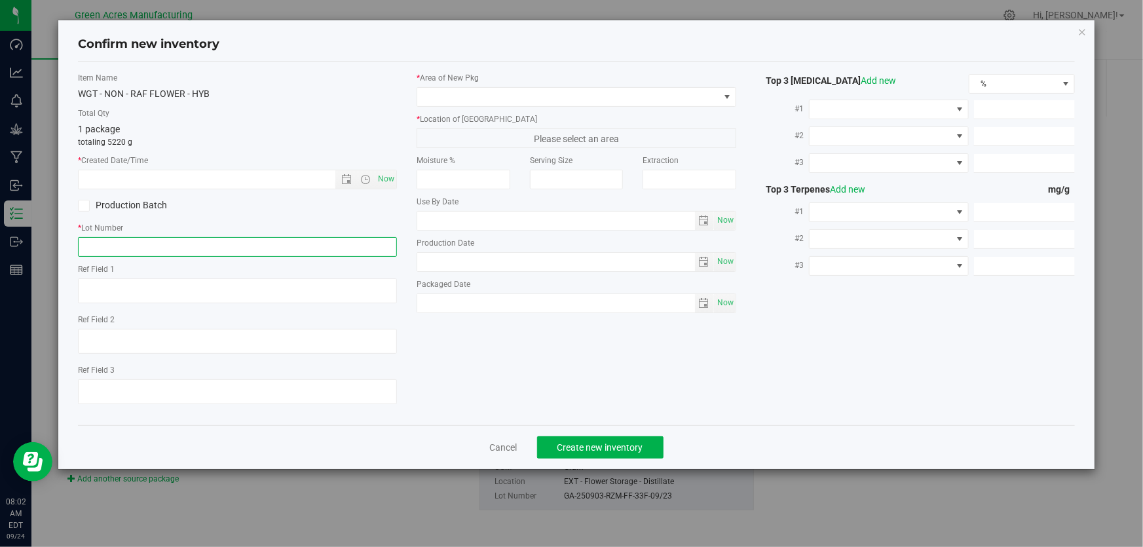
click at [244, 242] on input "text" at bounding box center [237, 247] width 319 height 20
paste input "GA-250903-RZM-FF-33F"
type input "GA-250903-RZM-FF-33F"
click at [386, 174] on span "Now" at bounding box center [386, 179] width 22 height 19
type input "[DATE] 8:02 AM"
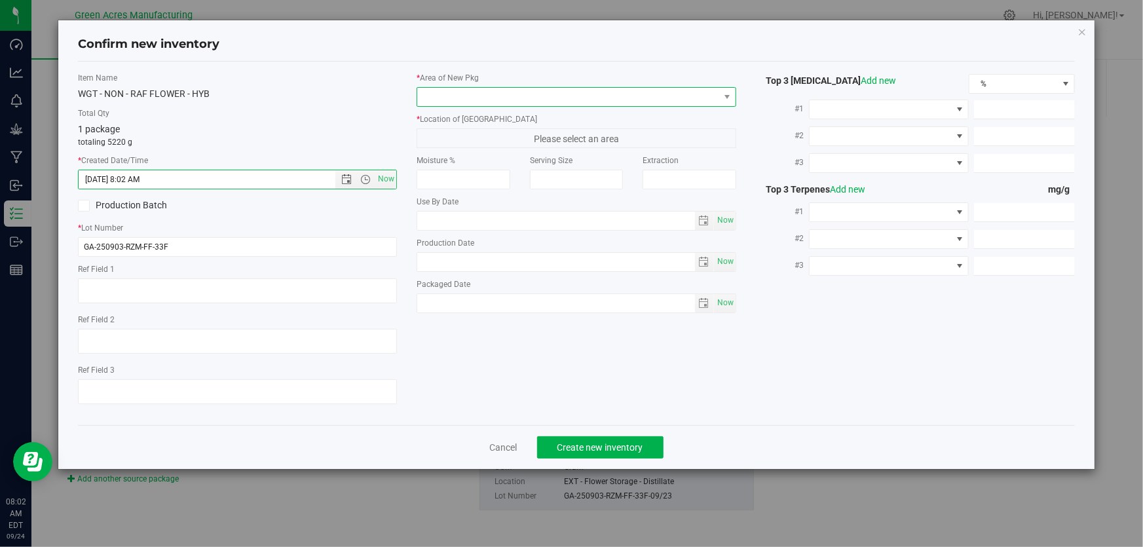
click at [452, 92] on span at bounding box center [567, 97] width 301 height 18
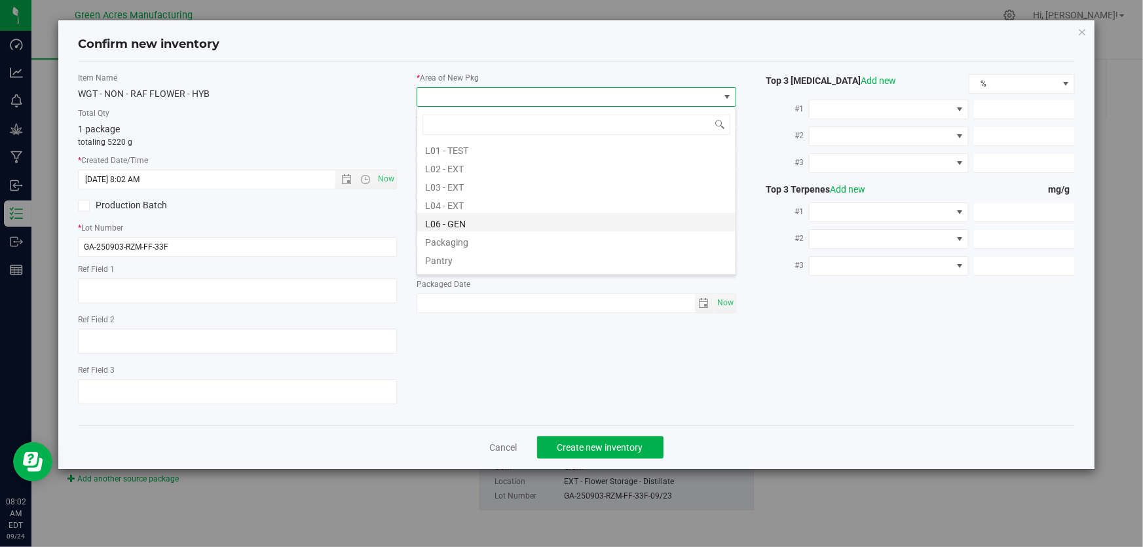
scroll to position [238, 0]
click at [450, 184] on li "L02 - EXT" at bounding box center [576, 188] width 318 height 18
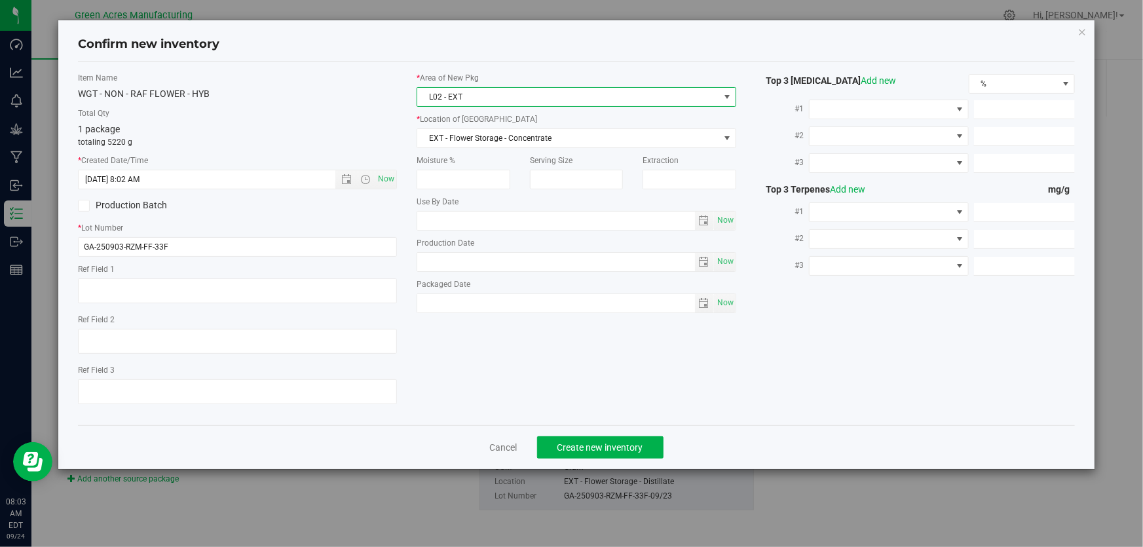
click at [461, 126] on div "* Location of [GEOGRAPHIC_DATA] EXT - Flower Storage - Concentrate EXT - Flower…" at bounding box center [576, 130] width 319 height 35
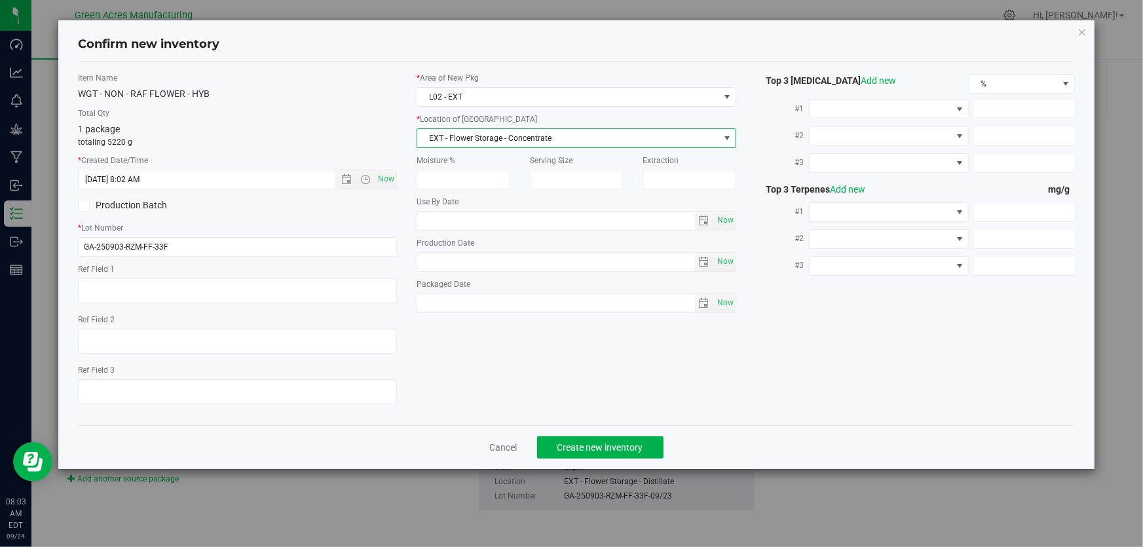
click at [470, 138] on span "EXT - Flower Storage - Concentrate" at bounding box center [567, 138] width 301 height 18
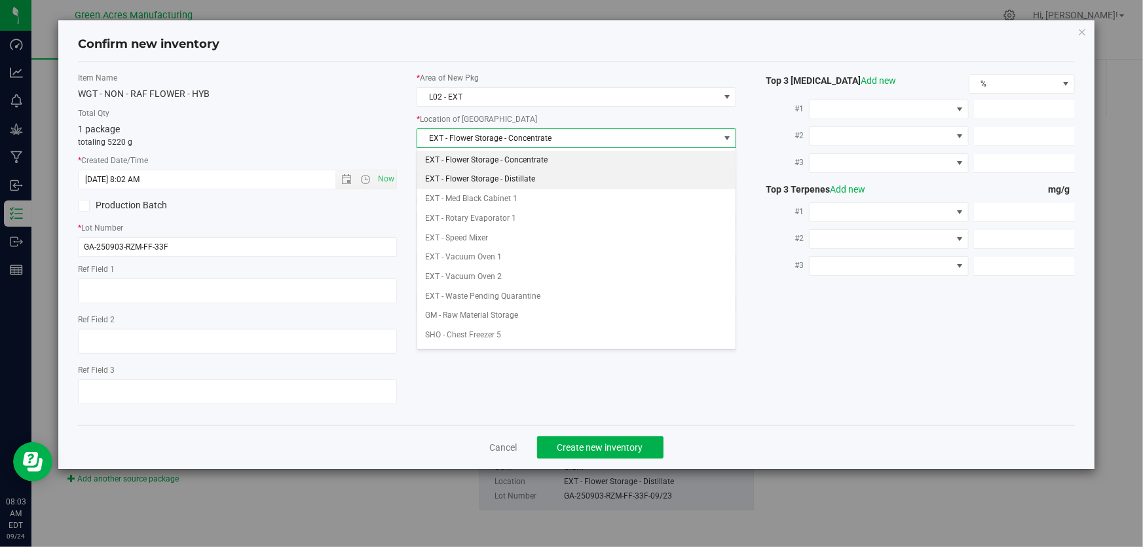
click at [486, 176] on li "EXT - Flower Storage - Distillate" at bounding box center [576, 180] width 318 height 20
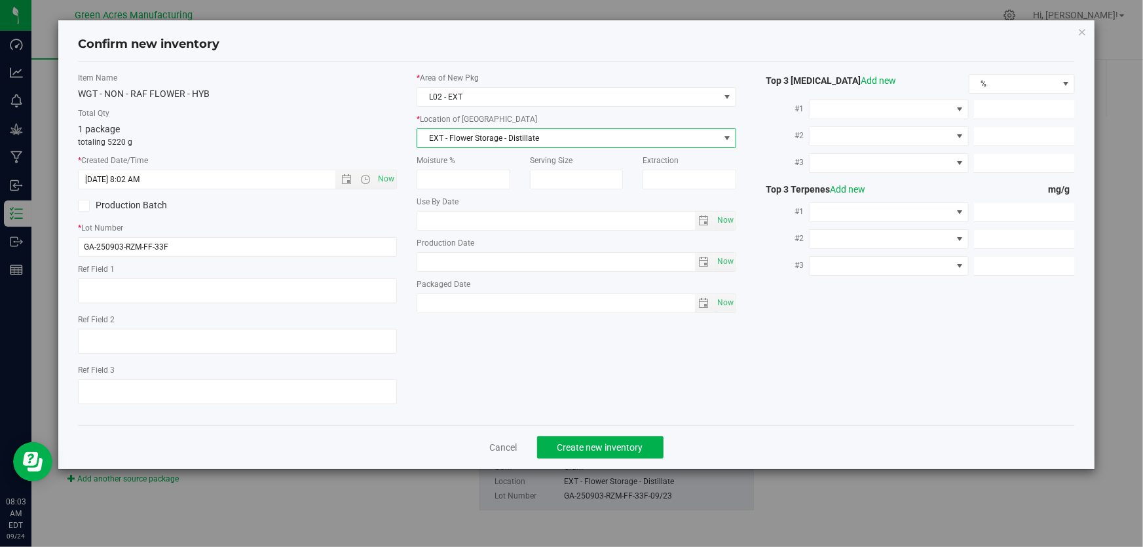
click at [310, 90] on div "WGT - NON - RAF FLOWER - HYB" at bounding box center [237, 94] width 319 height 14
click at [598, 442] on span "Create new inventory" at bounding box center [601, 447] width 86 height 10
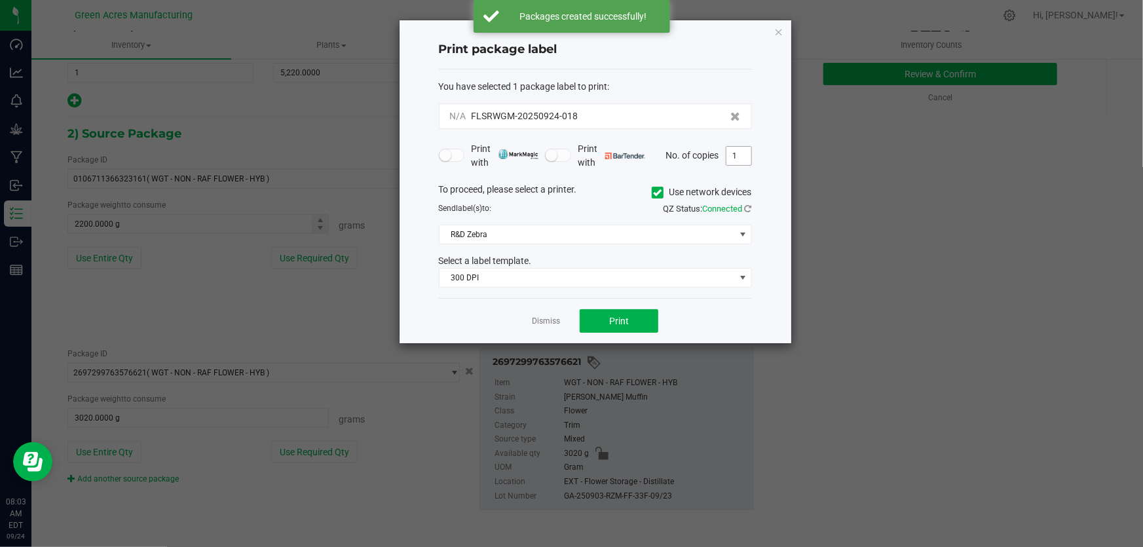
click at [744, 162] on input "1" at bounding box center [739, 156] width 25 height 18
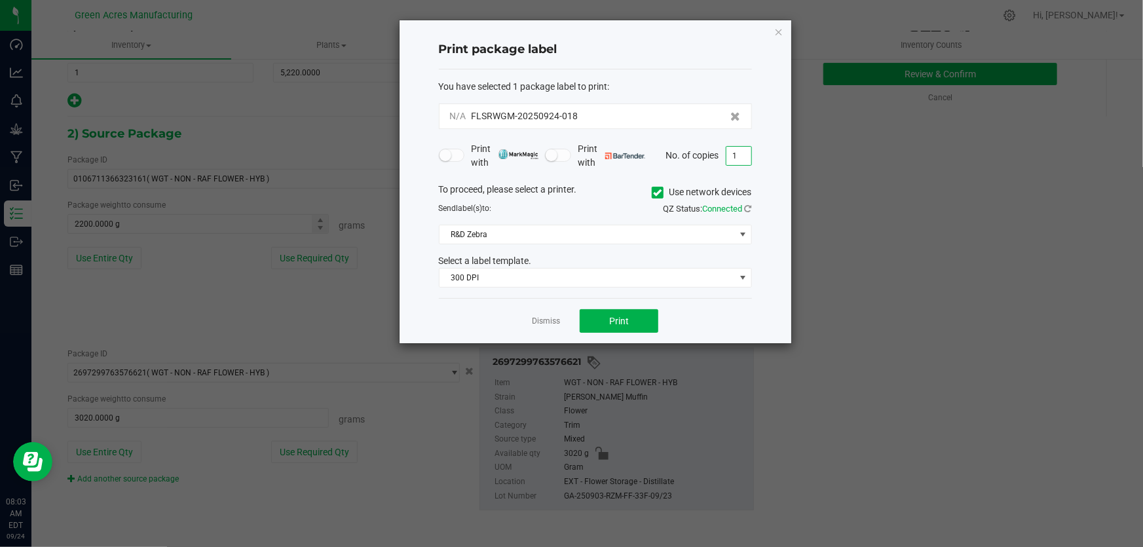
click at [744, 162] on input "1" at bounding box center [739, 156] width 25 height 18
type input "2"
click at [708, 62] on div "Print package label" at bounding box center [595, 50] width 313 height 39
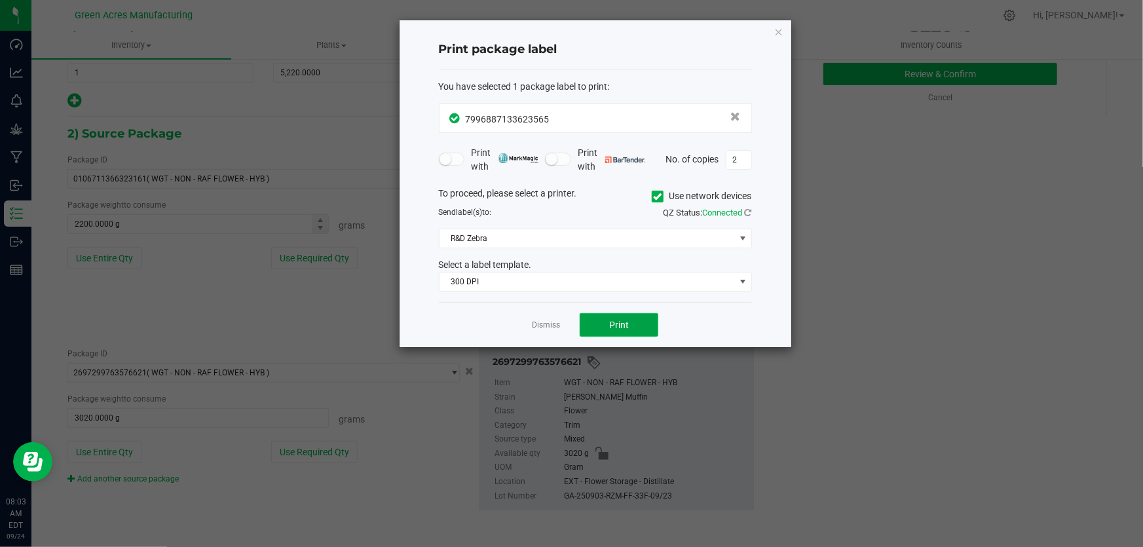
click at [634, 319] on button "Print" at bounding box center [619, 325] width 79 height 24
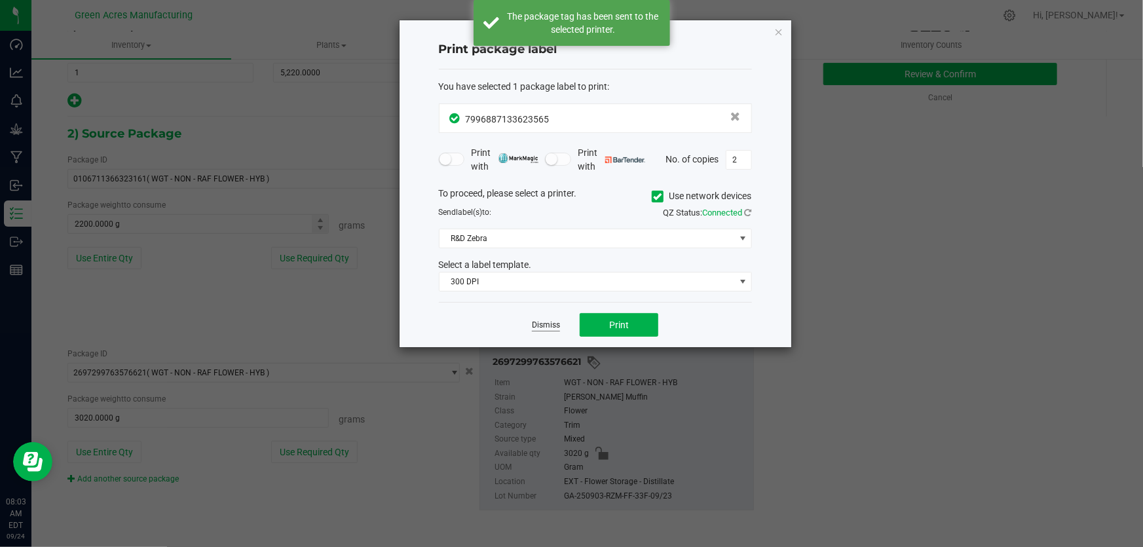
click at [550, 322] on link "Dismiss" at bounding box center [546, 325] width 28 height 11
